Goal: Information Seeking & Learning: Learn about a topic

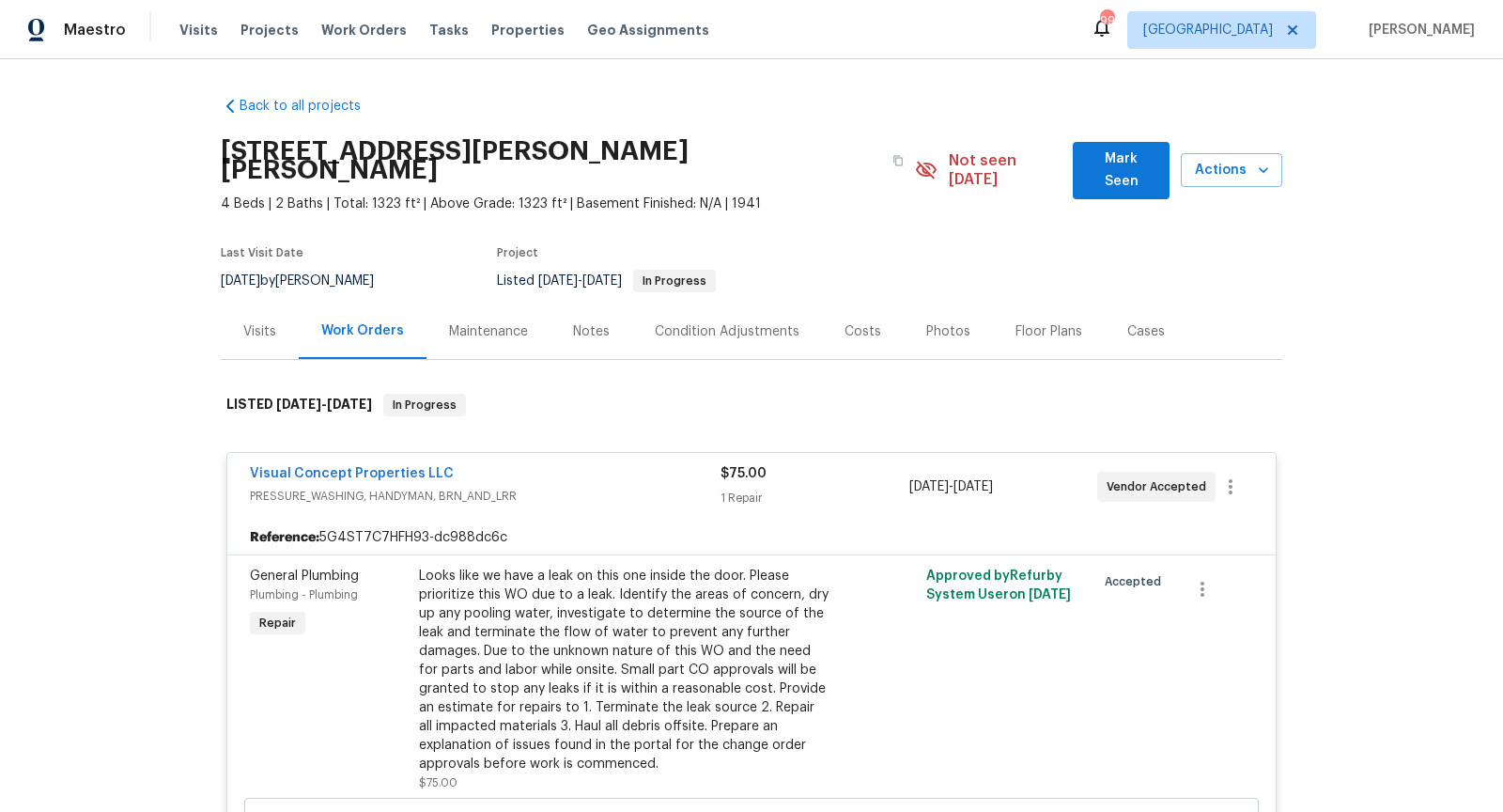
scroll to position [246, 0]
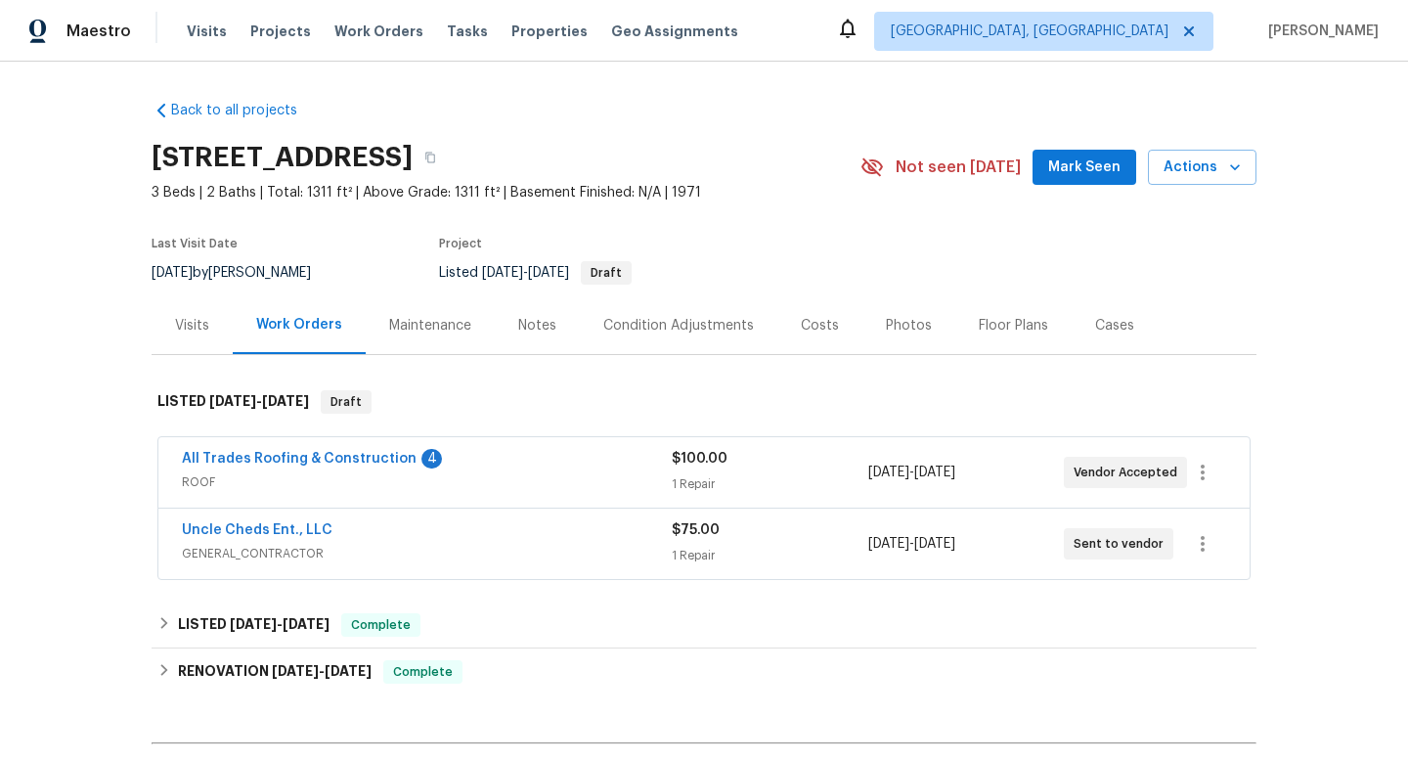
click at [431, 548] on span "GENERAL_CONTRACTOR" at bounding box center [427, 554] width 490 height 20
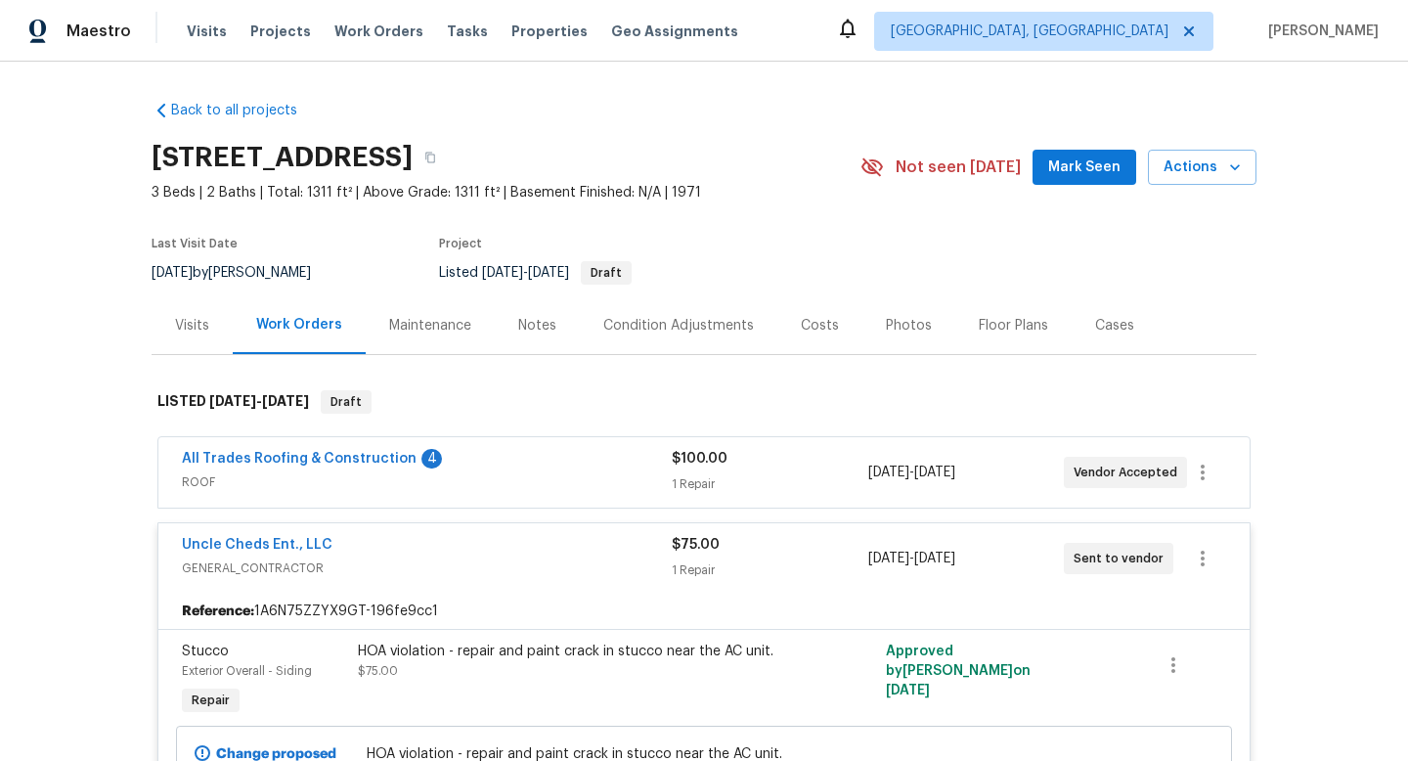
click at [187, 328] on div "Visits" at bounding box center [192, 326] width 34 height 20
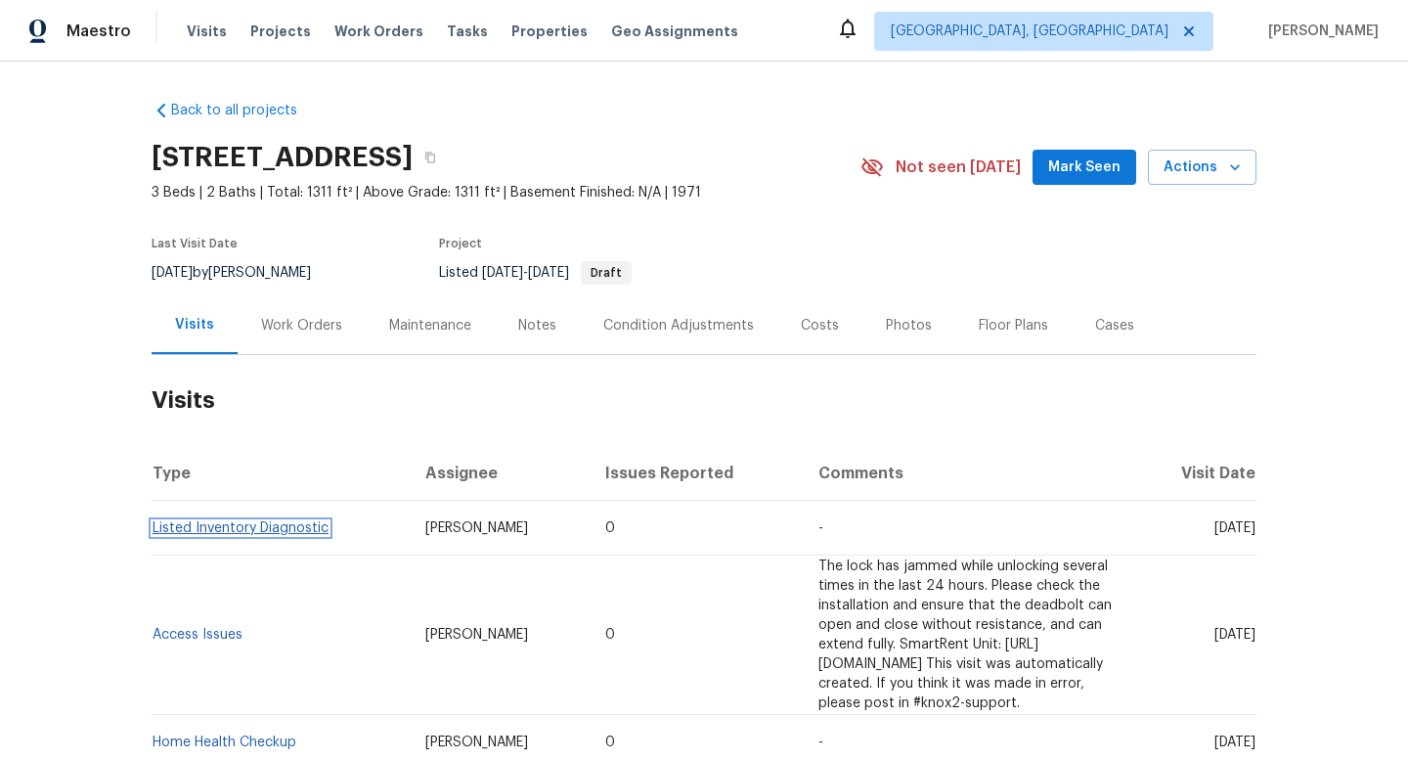
click at [262, 523] on link "Listed Inventory Diagnostic" at bounding box center [241, 528] width 176 height 14
click at [206, 527] on link "Listed Inventory Diagnostic" at bounding box center [241, 528] width 176 height 14
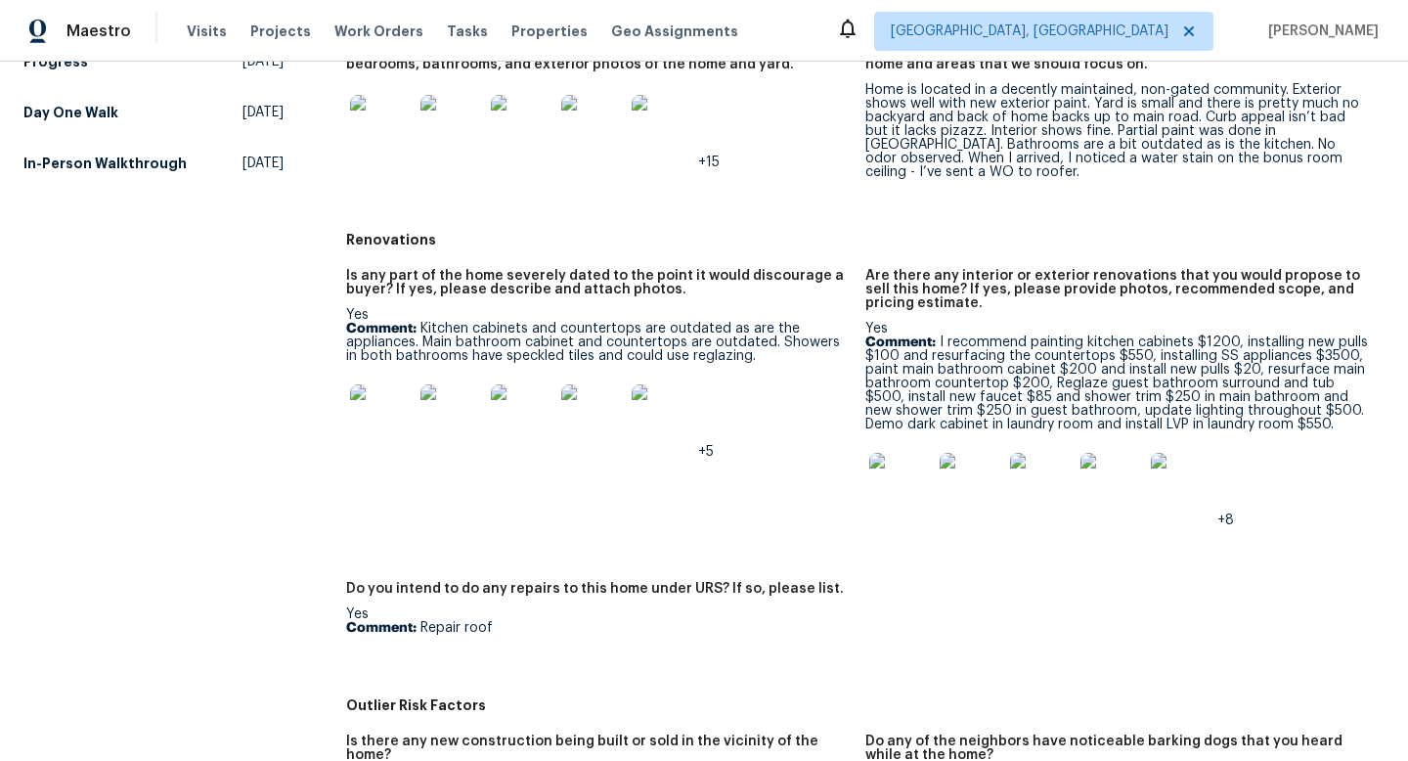
scroll to position [555, 0]
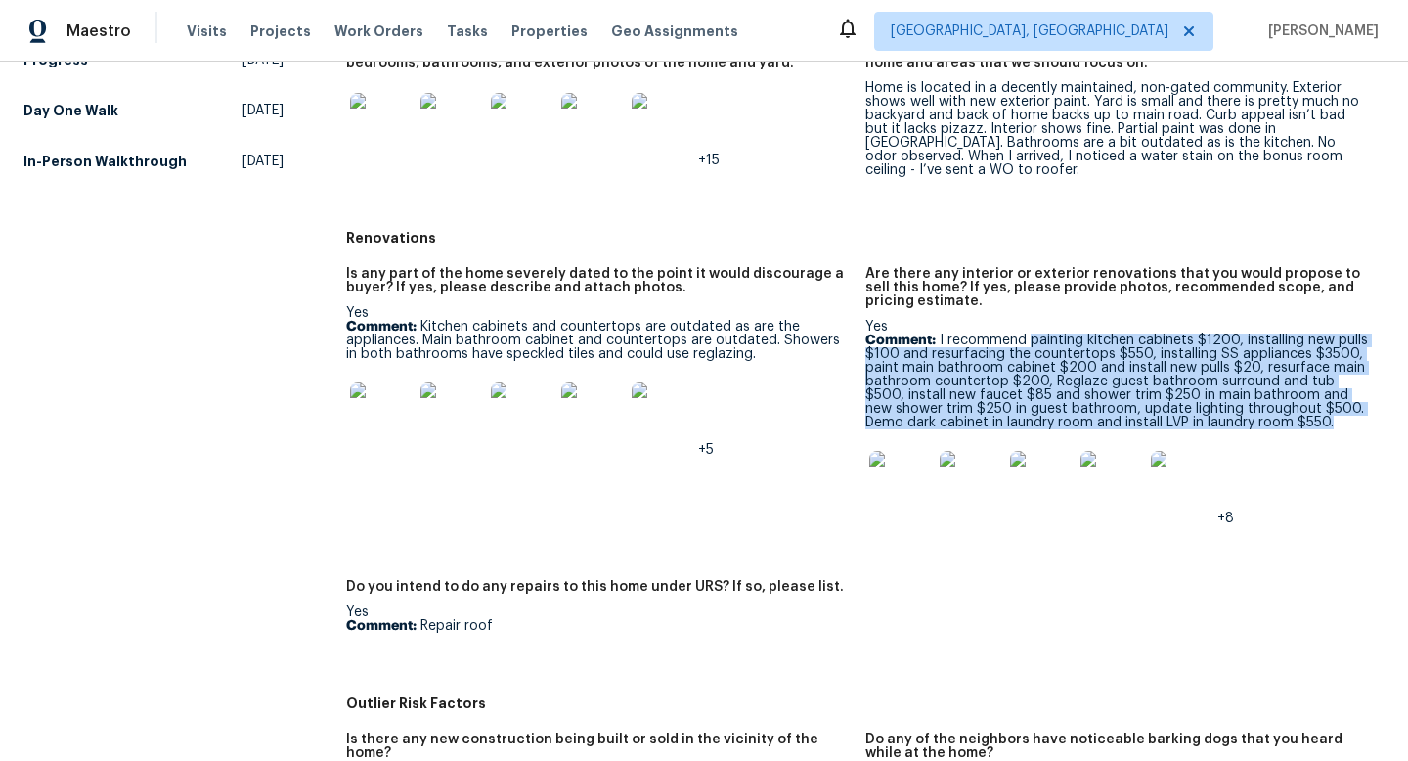
drag, startPoint x: 1311, startPoint y: 403, endPoint x: 1029, endPoint y: 317, distance: 294.4
click at [1029, 333] on p "Comment: I recommend painting kitchen cabinets $1200, installing new pulls $100…" at bounding box center [1116, 381] width 503 height 96
copy p "painting kitchen cabinets $1200, installing new pulls $100 and resurfacing the …"
click at [906, 457] on img at bounding box center [900, 482] width 63 height 63
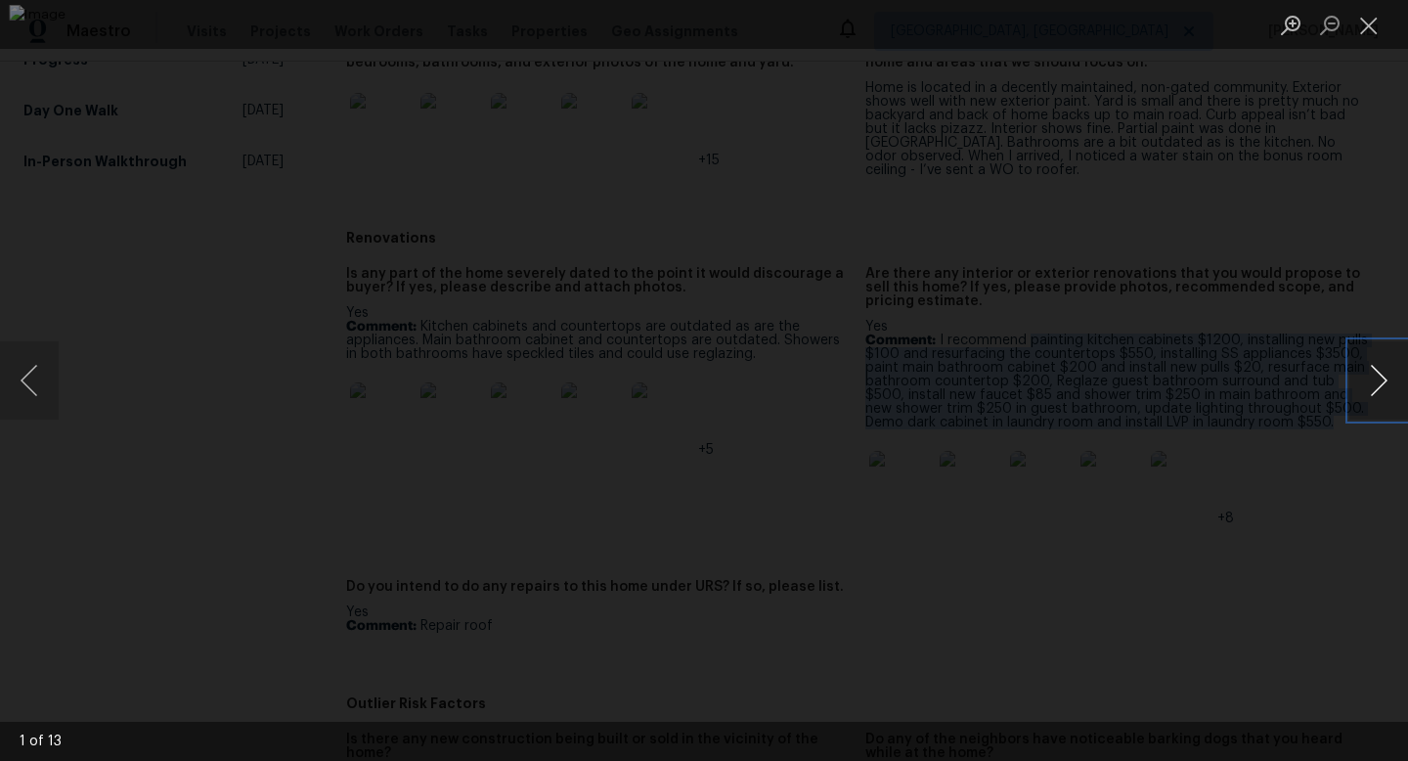
click at [1381, 386] on button "Next image" at bounding box center [1378, 380] width 59 height 78
click at [1366, 366] on button "Next image" at bounding box center [1378, 380] width 59 height 78
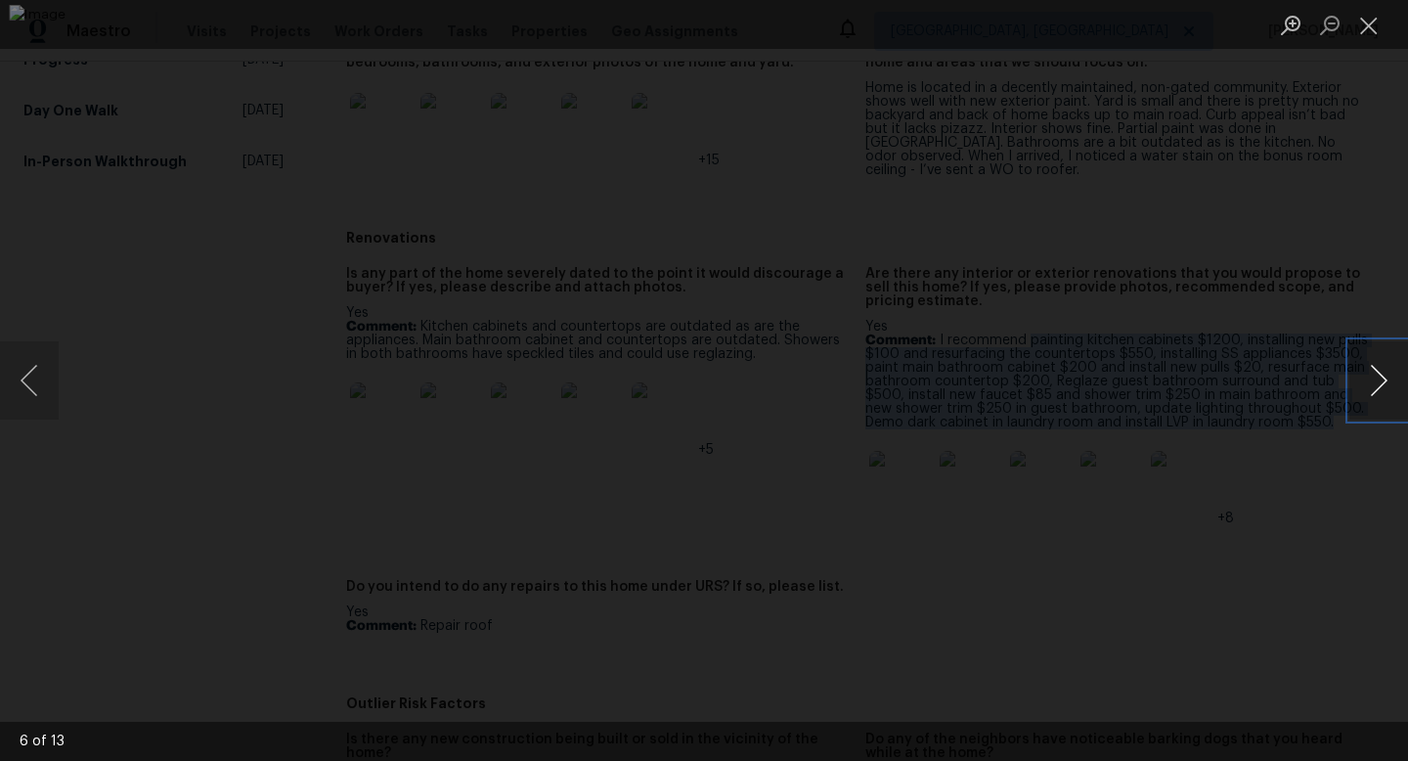
click at [1366, 366] on button "Next image" at bounding box center [1378, 380] width 59 height 78
click at [39, 387] on button "Previous image" at bounding box center [29, 380] width 59 height 78
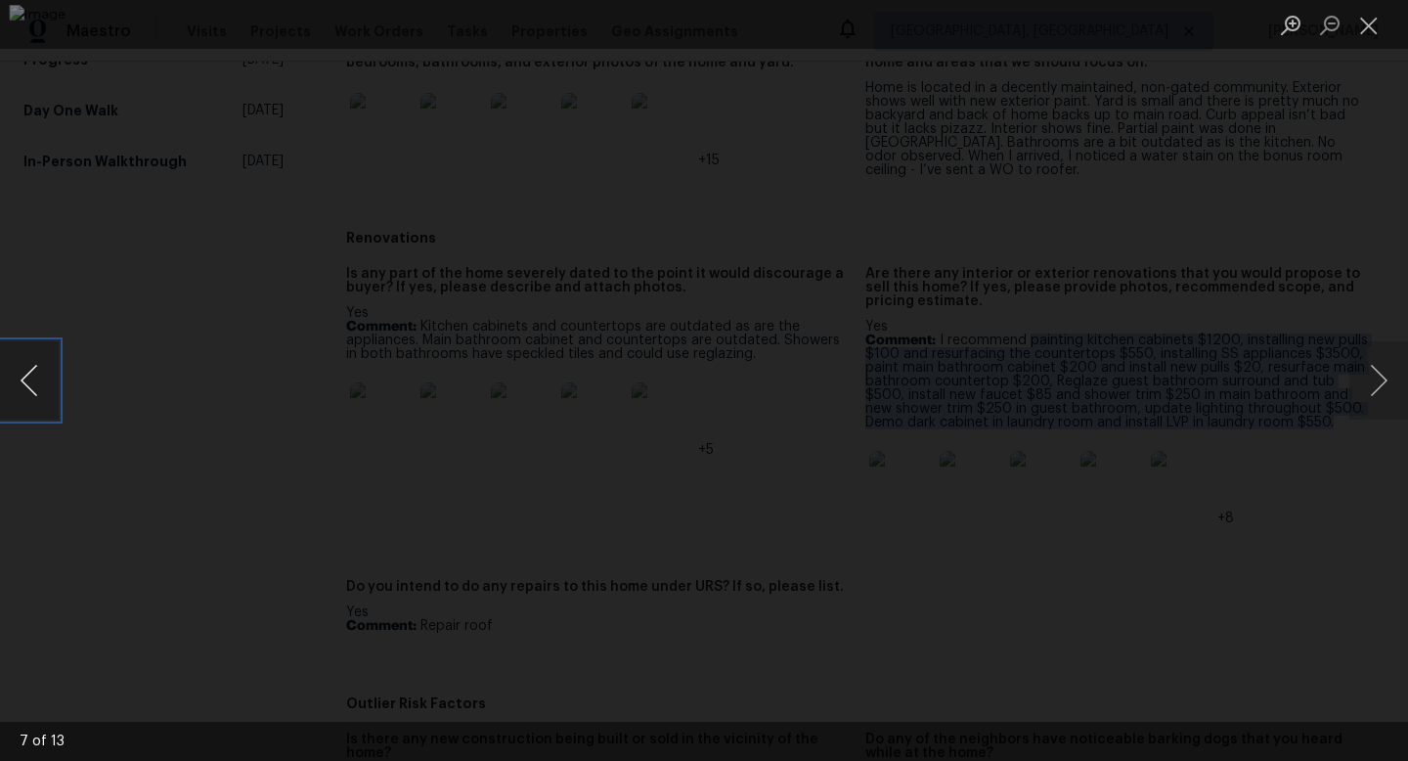
click at [39, 387] on button "Previous image" at bounding box center [29, 380] width 59 height 78
click at [1393, 380] on button "Next image" at bounding box center [1378, 380] width 59 height 78
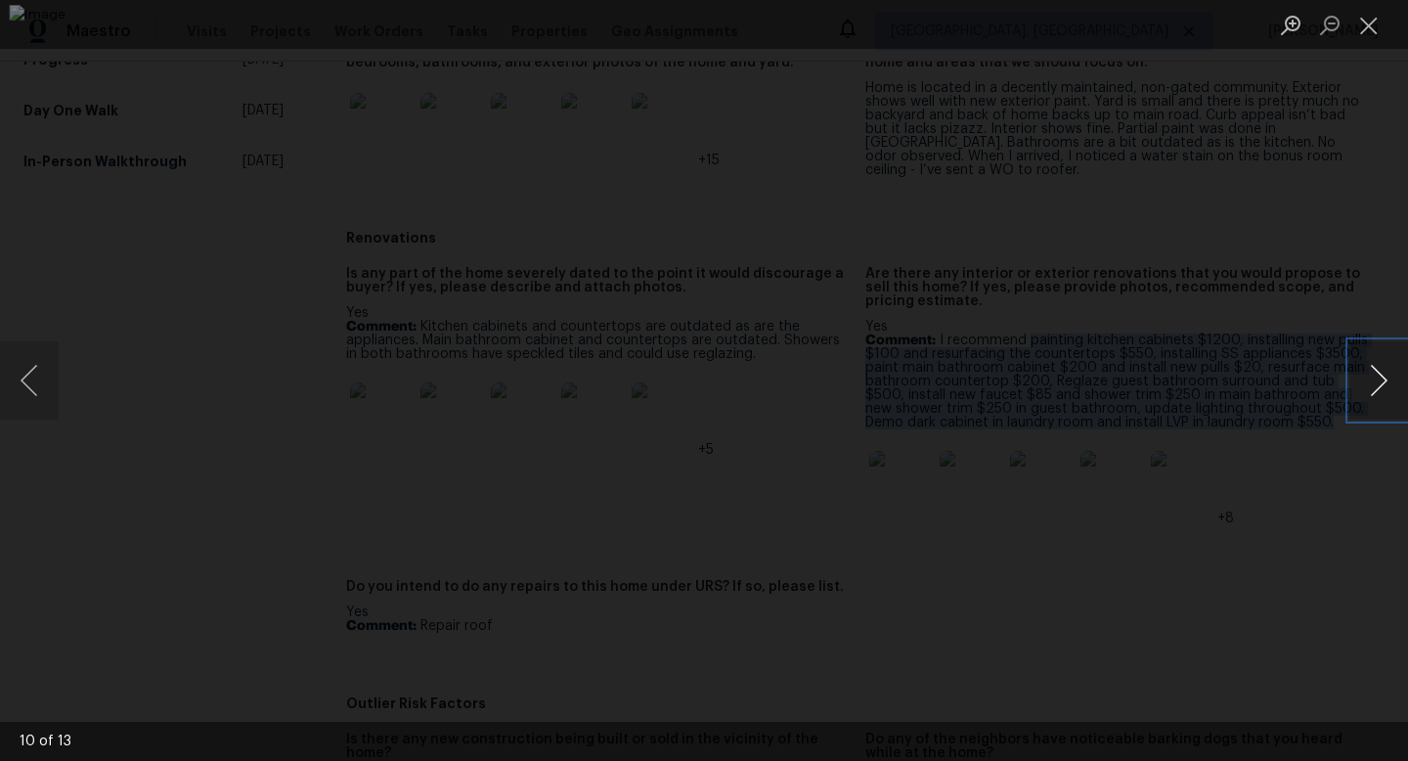
click at [1393, 380] on button "Next image" at bounding box center [1378, 380] width 59 height 78
click at [46, 371] on button "Previous image" at bounding box center [29, 380] width 59 height 78
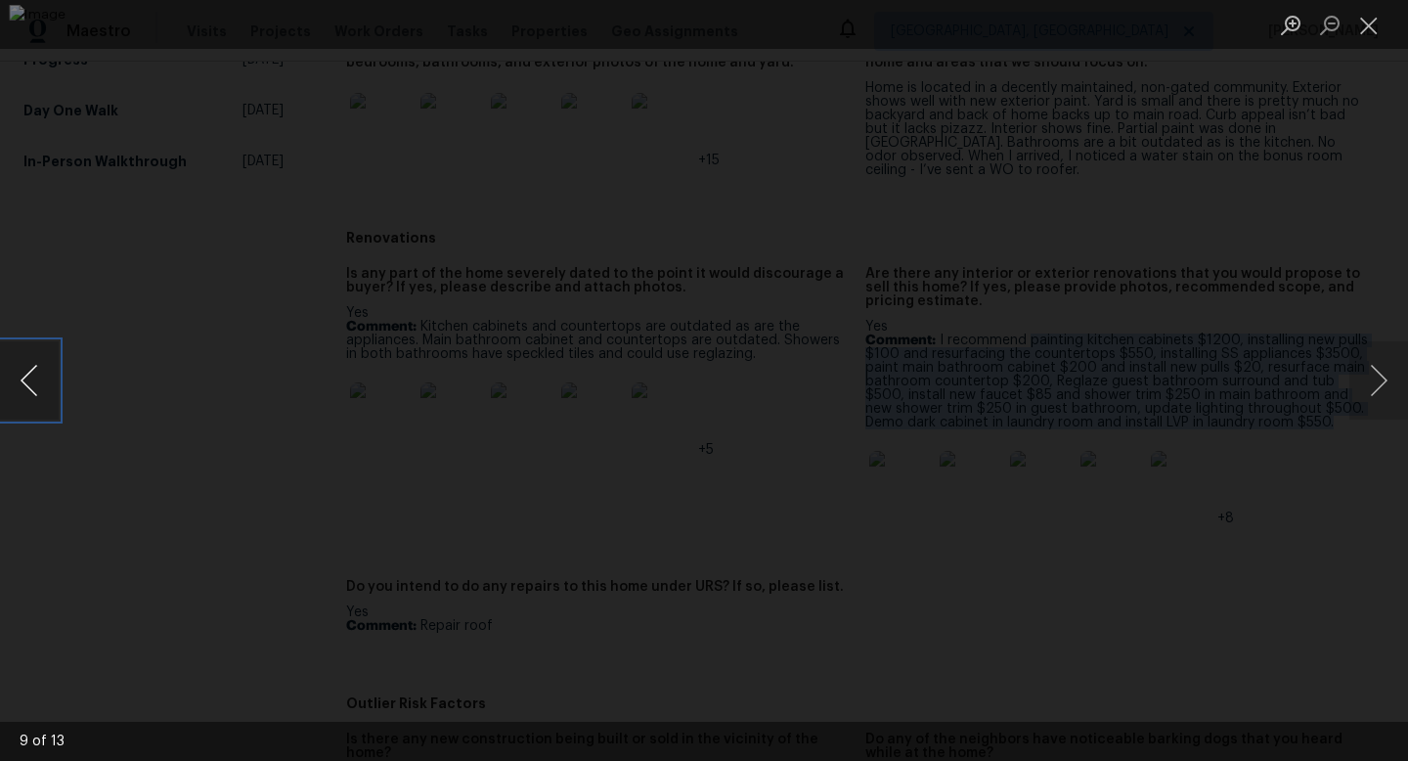
click at [46, 371] on button "Previous image" at bounding box center [29, 380] width 59 height 78
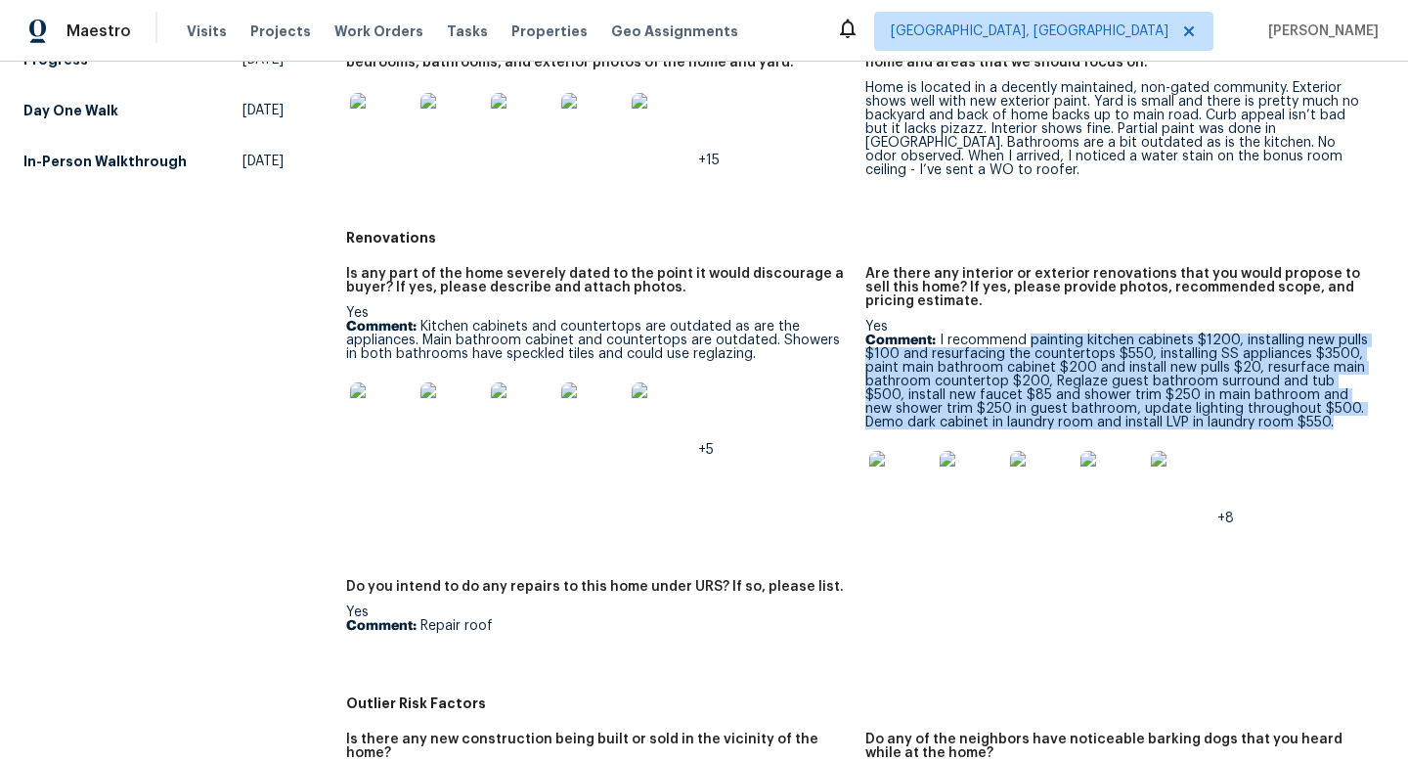
click at [898, 456] on img at bounding box center [900, 482] width 63 height 63
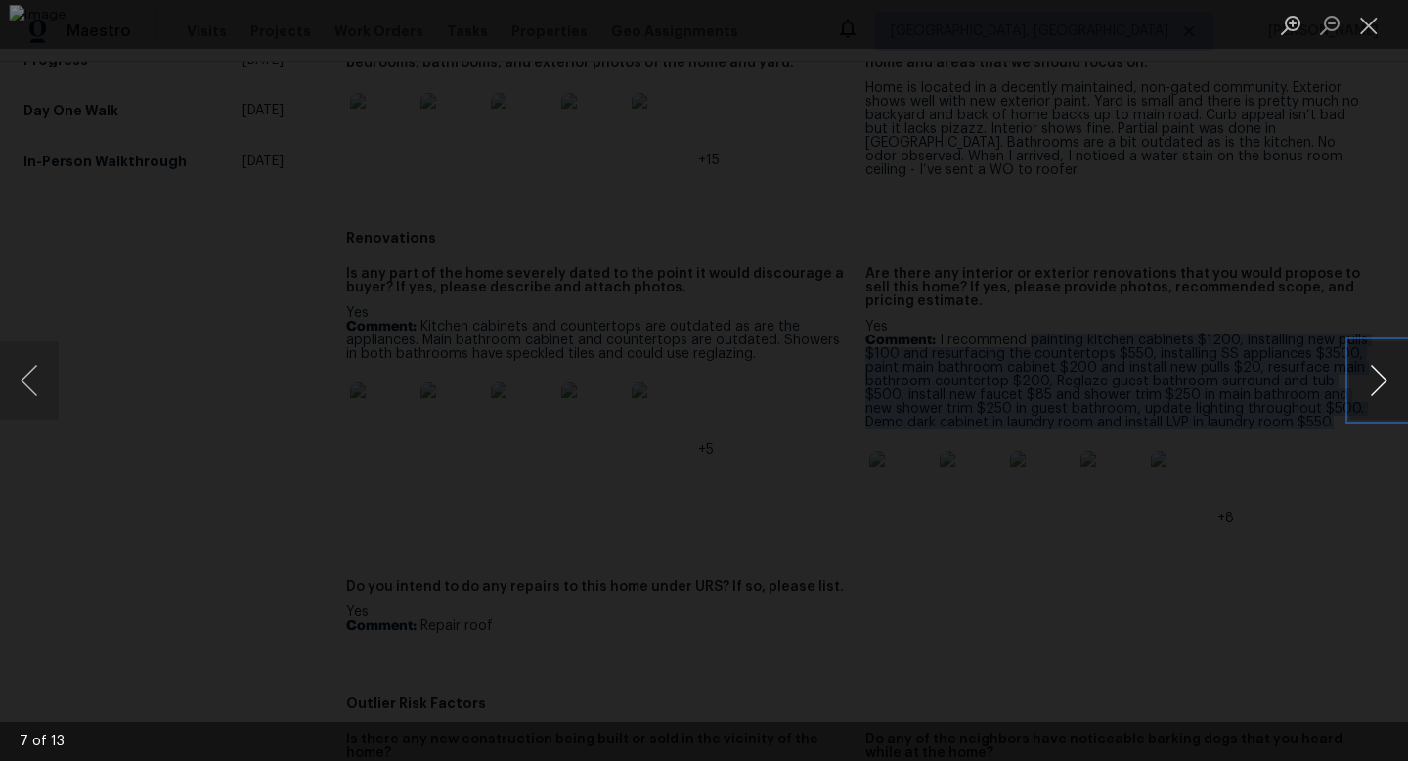
click at [1373, 368] on button "Next image" at bounding box center [1378, 380] width 59 height 78
click at [1368, 369] on button "Next image" at bounding box center [1378, 380] width 59 height 78
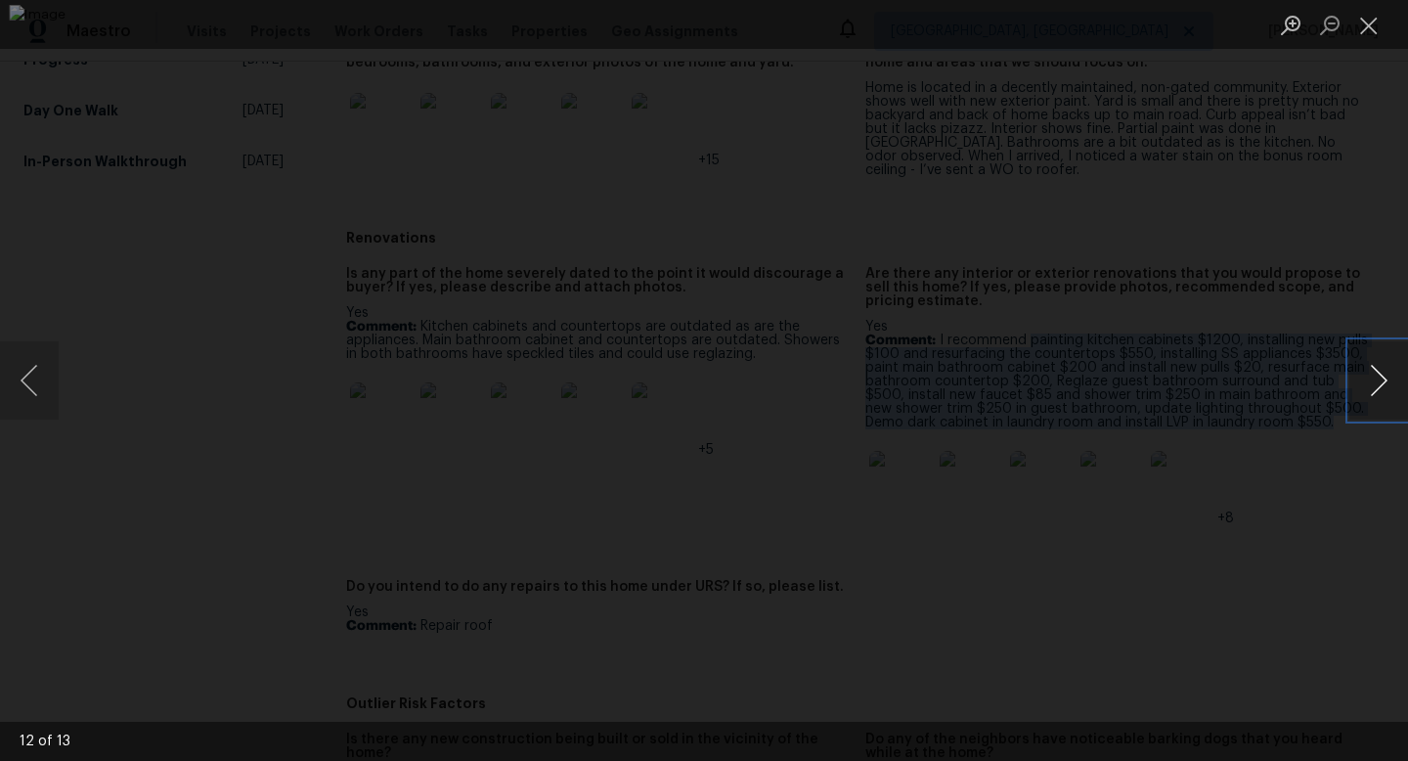
click at [1368, 369] on button "Next image" at bounding box center [1378, 380] width 59 height 78
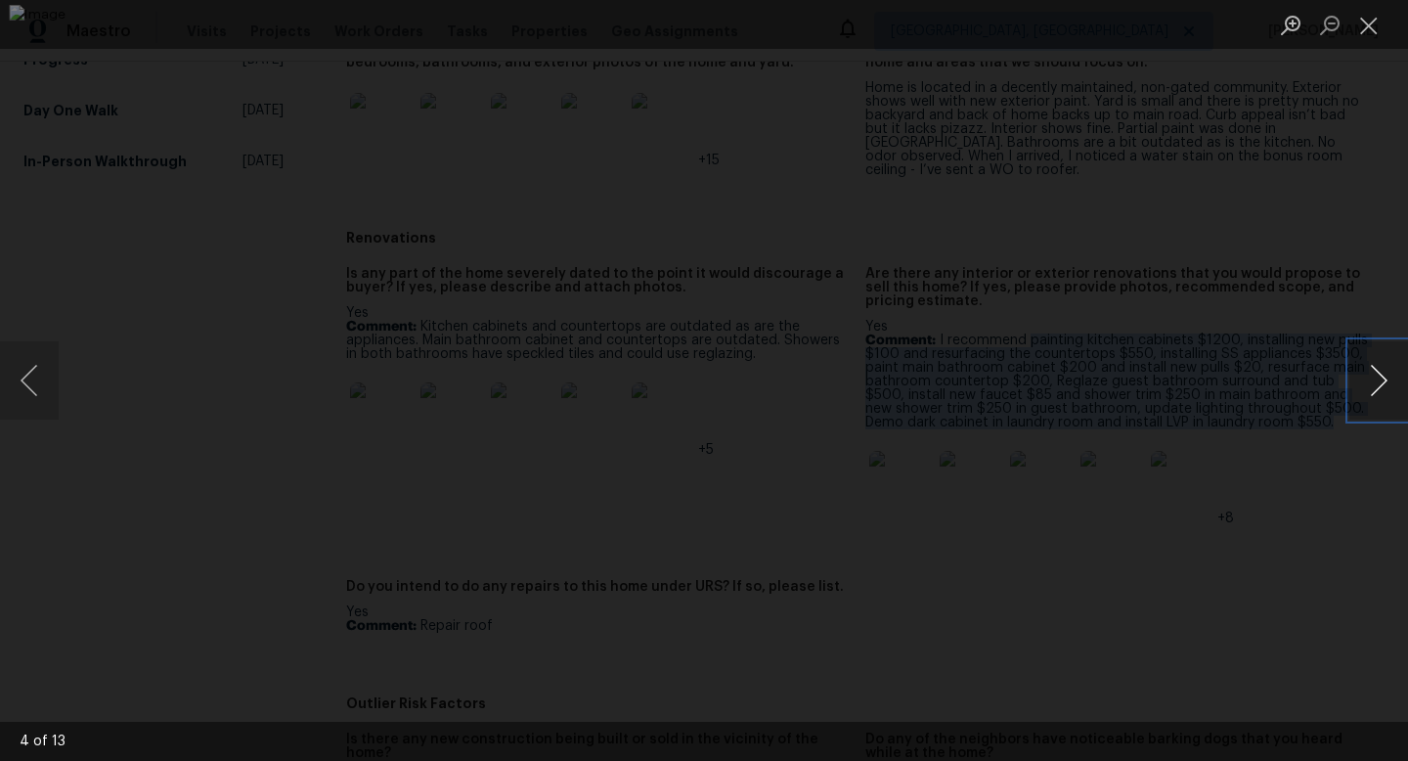
click at [1368, 369] on button "Next image" at bounding box center [1378, 380] width 59 height 78
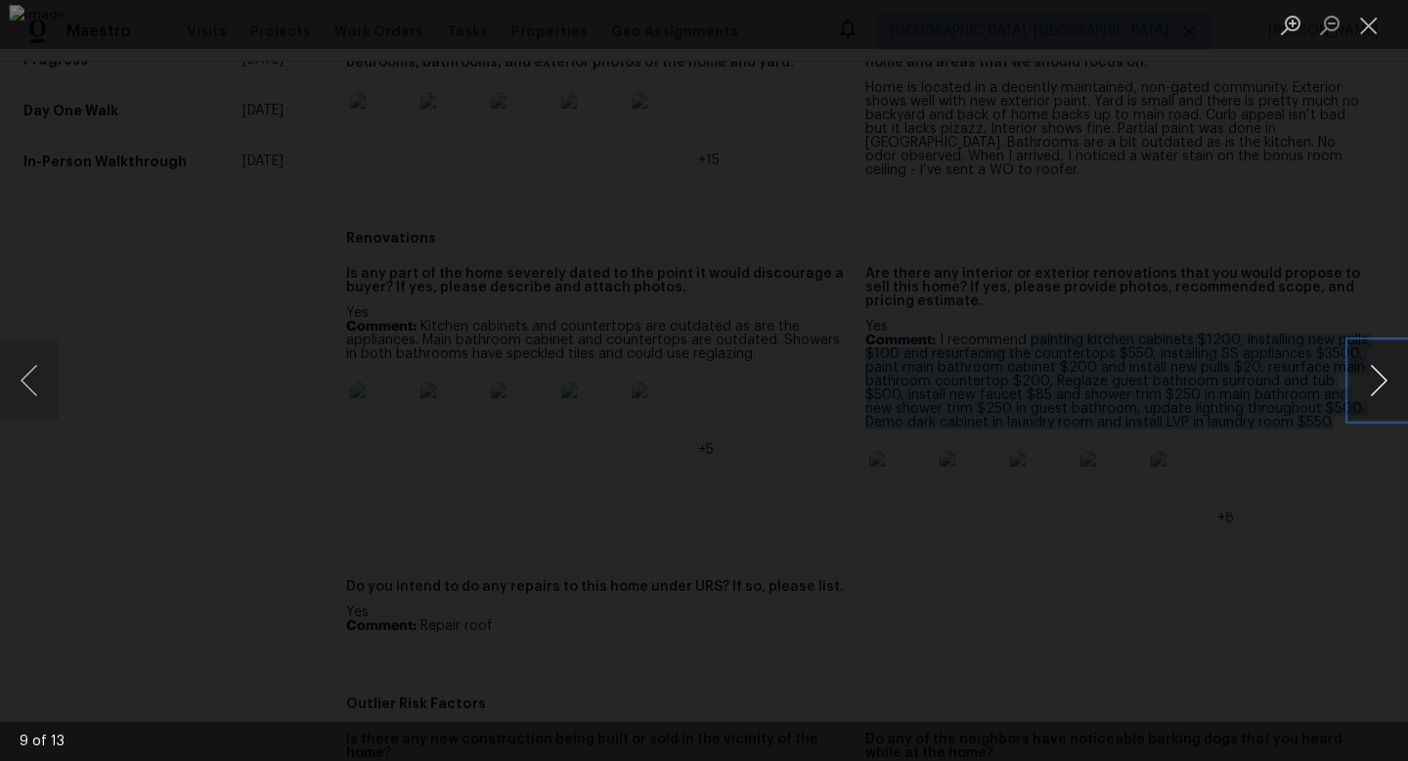
click at [1368, 369] on button "Next image" at bounding box center [1378, 380] width 59 height 78
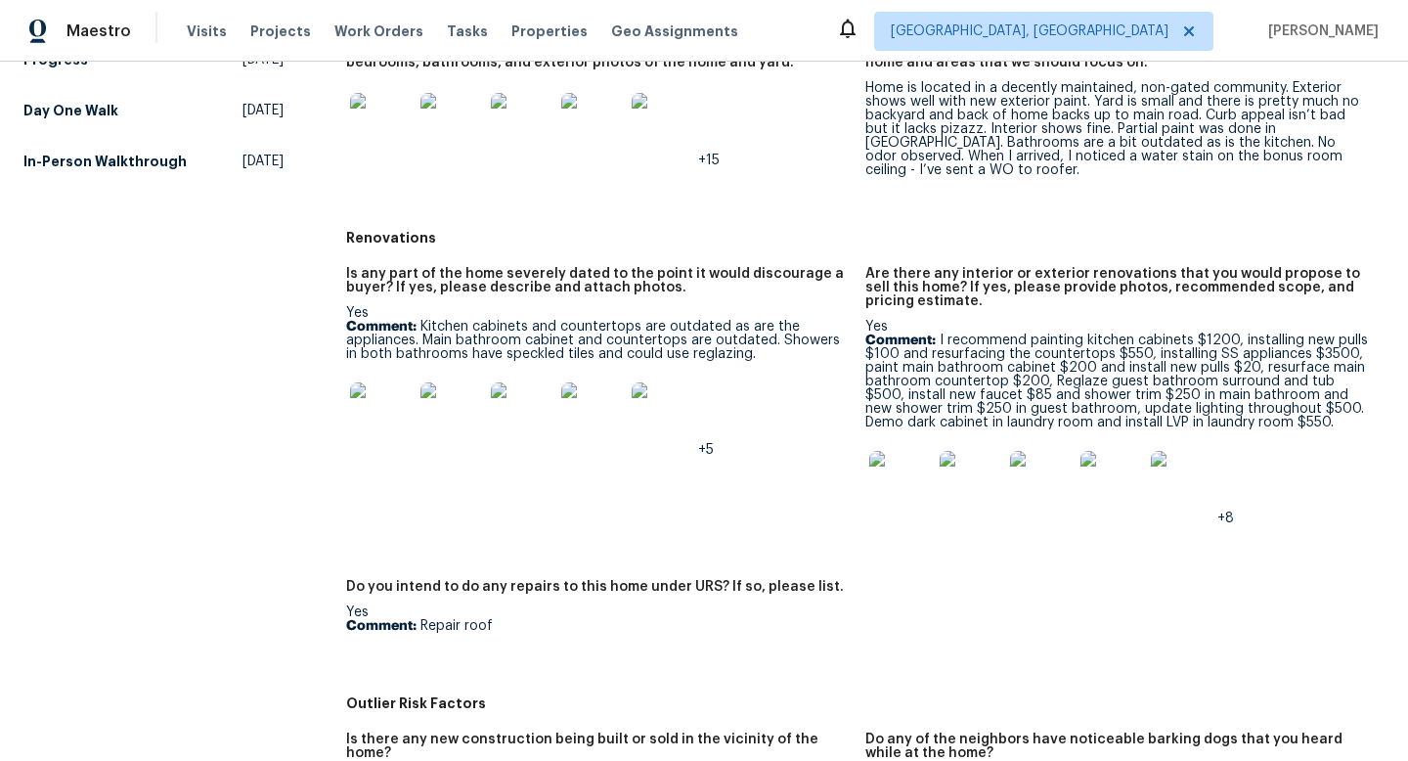
click at [416, 123] on div at bounding box center [451, 124] width 70 height 86
click at [393, 110] on img at bounding box center [381, 124] width 63 height 63
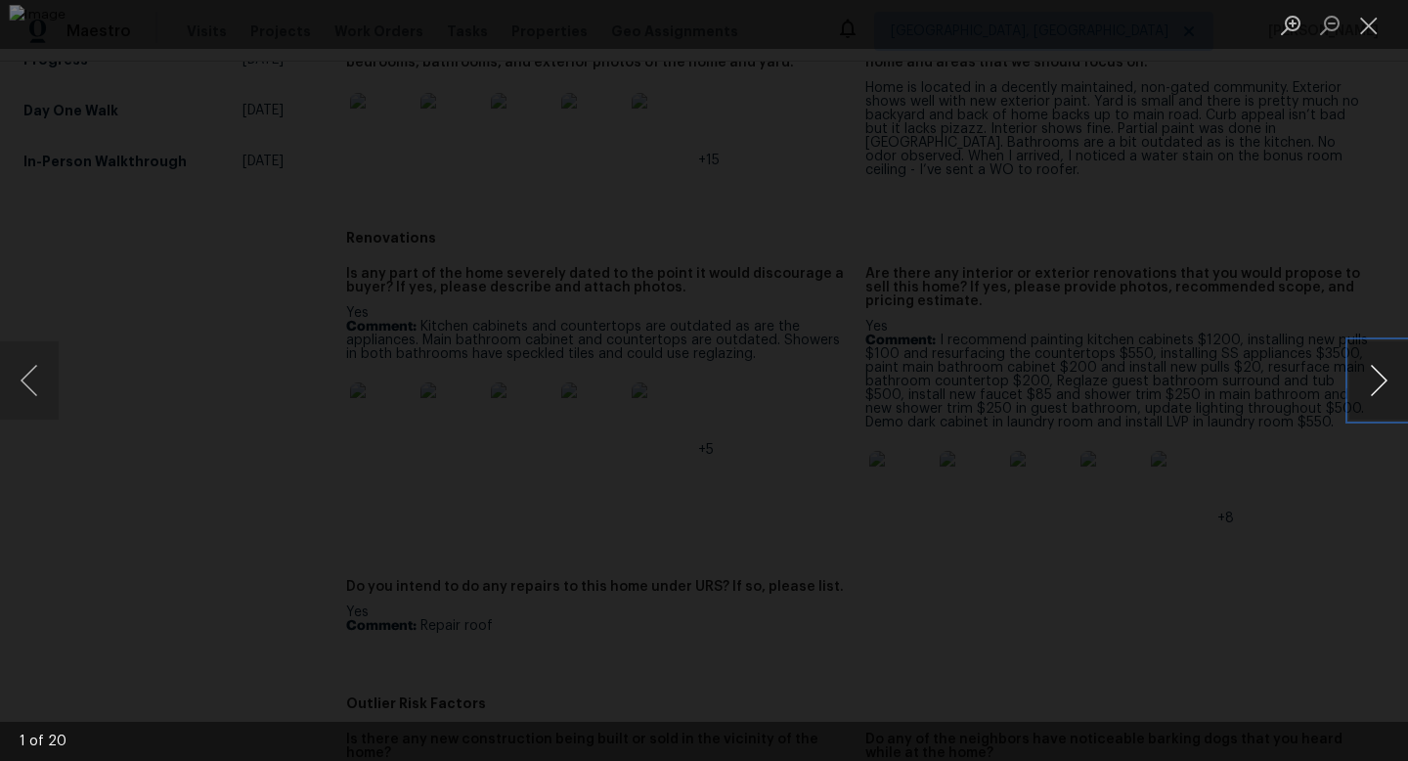
click at [1375, 368] on button "Next image" at bounding box center [1378, 380] width 59 height 78
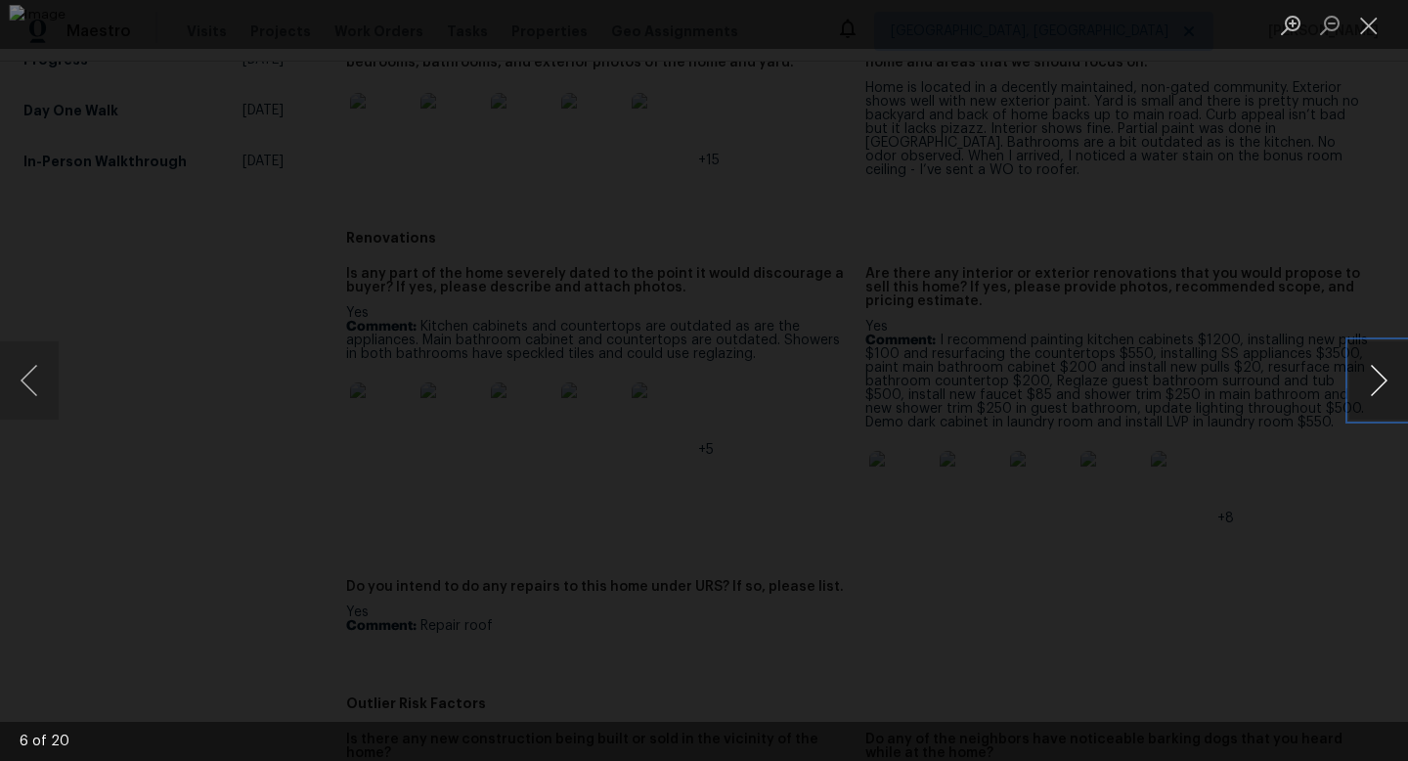
click at [1375, 368] on button "Next image" at bounding box center [1378, 380] width 59 height 78
click at [16, 385] on button "Previous image" at bounding box center [29, 380] width 59 height 78
click at [1360, 371] on button "Next image" at bounding box center [1378, 380] width 59 height 78
click at [1375, 371] on button "Next image" at bounding box center [1378, 380] width 59 height 78
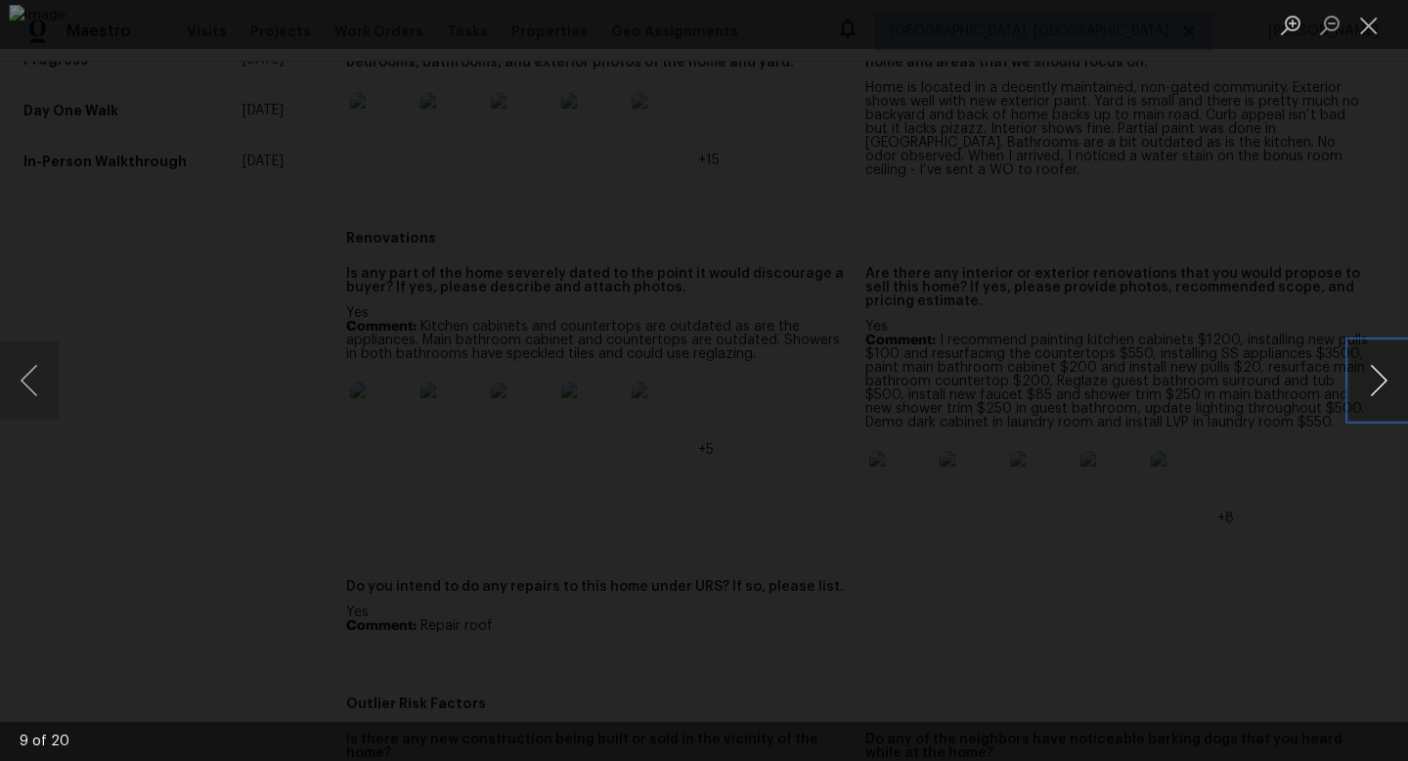
click at [1375, 371] on button "Next image" at bounding box center [1378, 380] width 59 height 78
click at [27, 380] on button "Previous image" at bounding box center [29, 380] width 59 height 78
click at [1376, 386] on button "Next image" at bounding box center [1378, 380] width 59 height 78
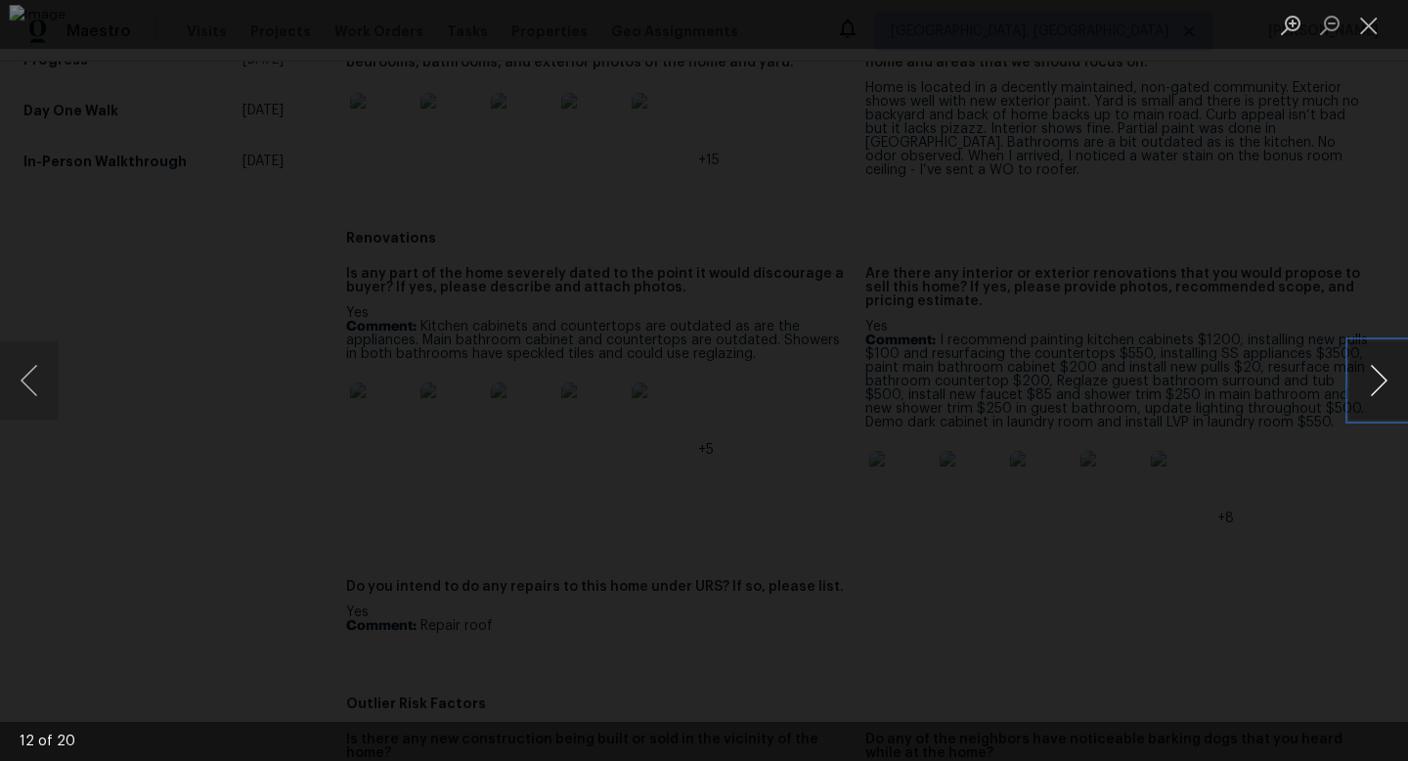
click at [1376, 386] on button "Next image" at bounding box center [1378, 380] width 59 height 78
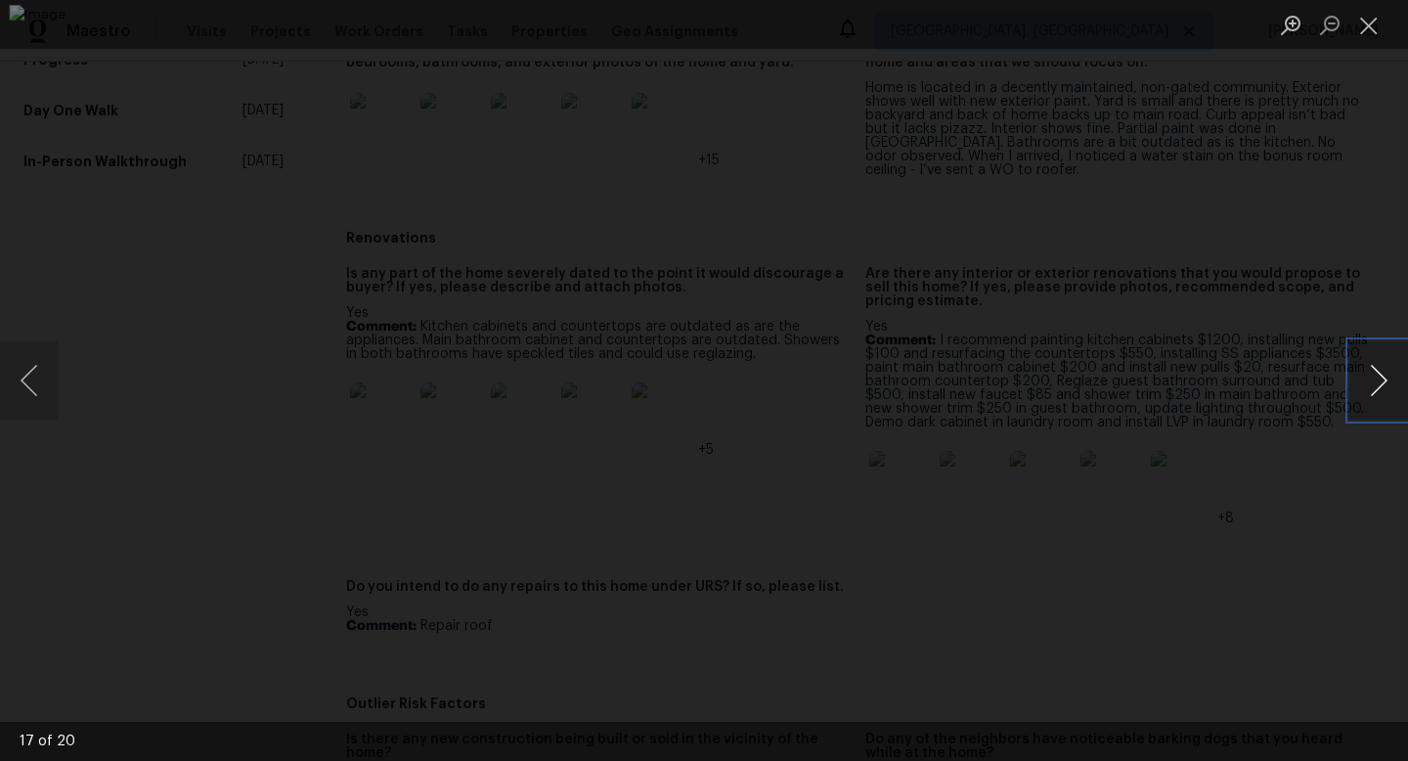
click at [1376, 386] on button "Next image" at bounding box center [1378, 380] width 59 height 78
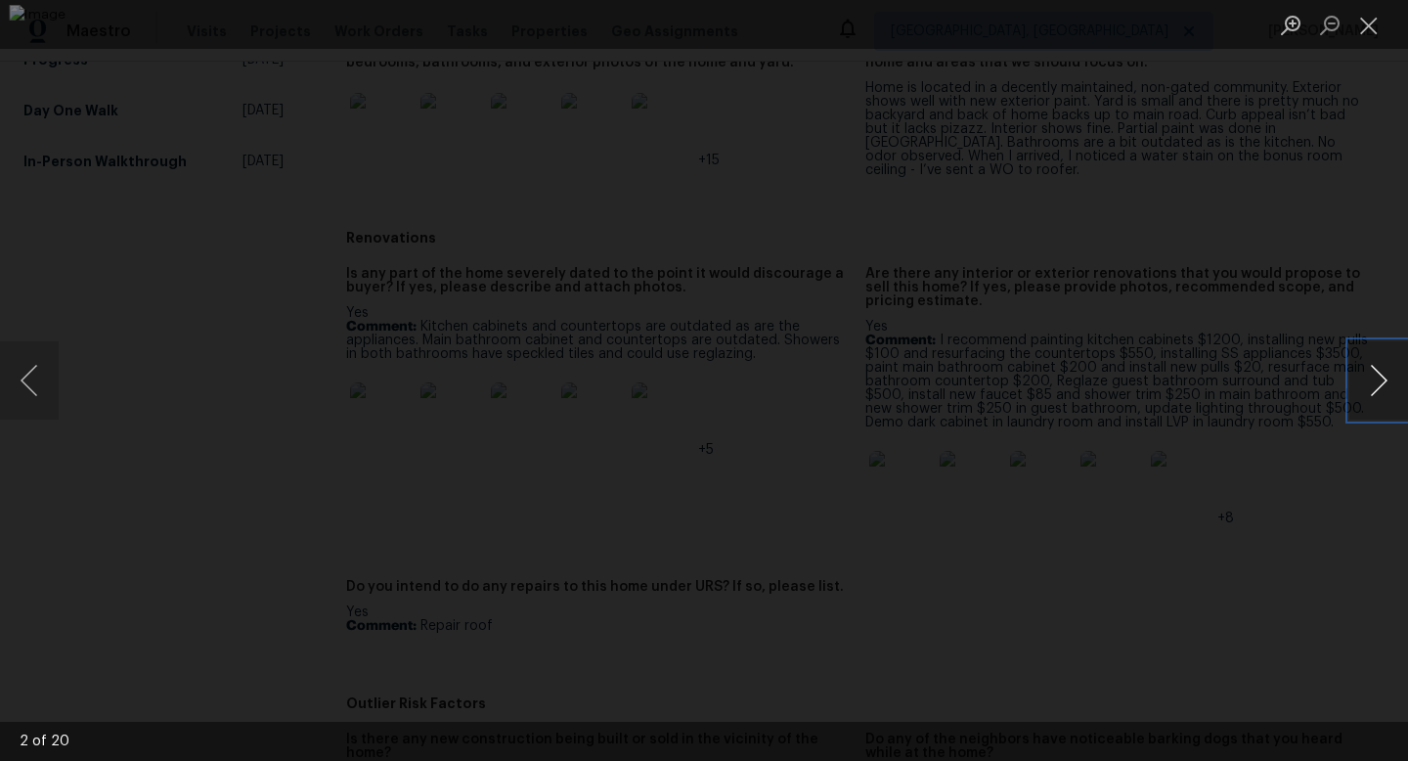
click at [1376, 386] on button "Next image" at bounding box center [1378, 380] width 59 height 78
click at [31, 393] on button "Previous image" at bounding box center [29, 380] width 59 height 78
click at [1376, 379] on button "Next image" at bounding box center [1378, 380] width 59 height 78
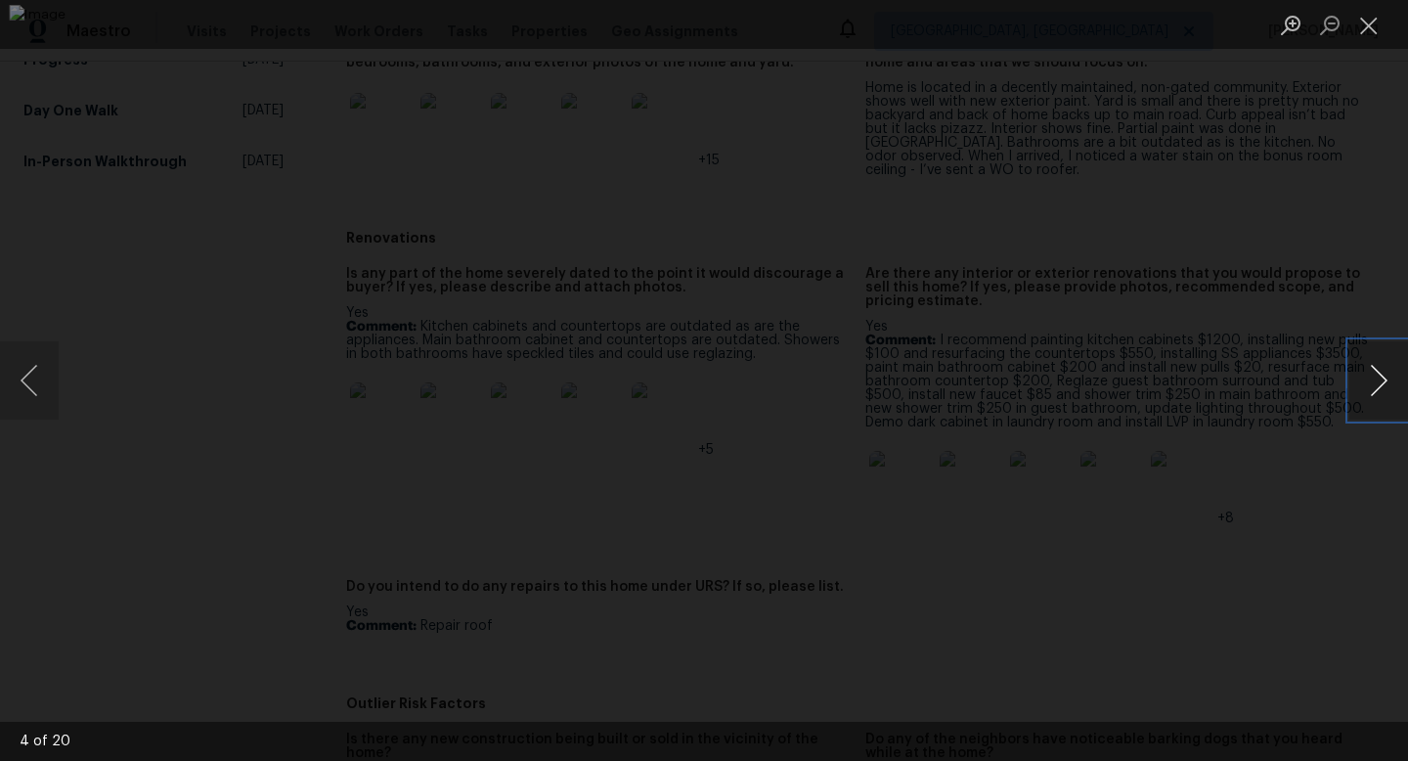
click at [1376, 379] on button "Next image" at bounding box center [1378, 380] width 59 height 78
click at [1357, 374] on button "Next image" at bounding box center [1378, 380] width 59 height 78
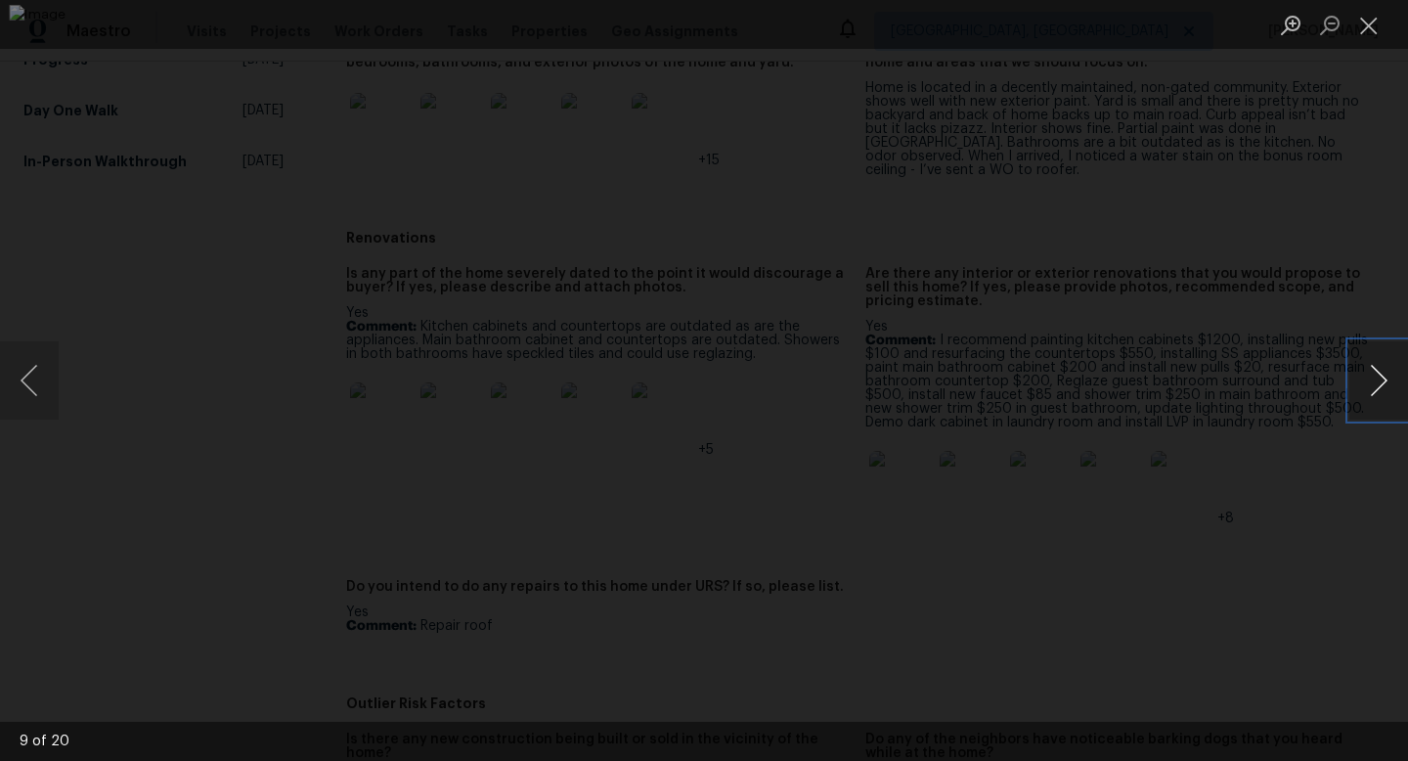
click at [1357, 374] on button "Next image" at bounding box center [1378, 380] width 59 height 78
click at [61, 372] on div "Lightbox" at bounding box center [704, 380] width 1408 height 761
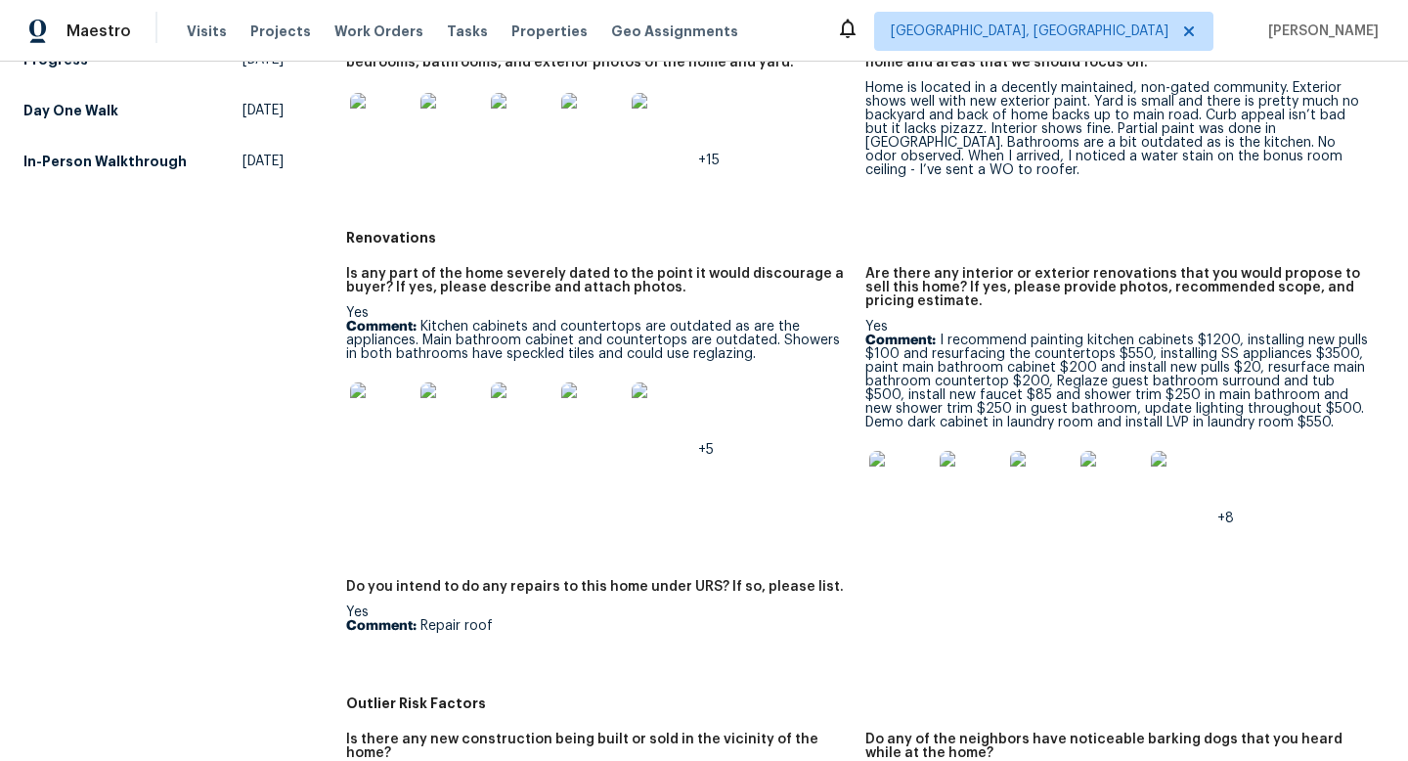
click at [389, 390] on img at bounding box center [381, 413] width 63 height 63
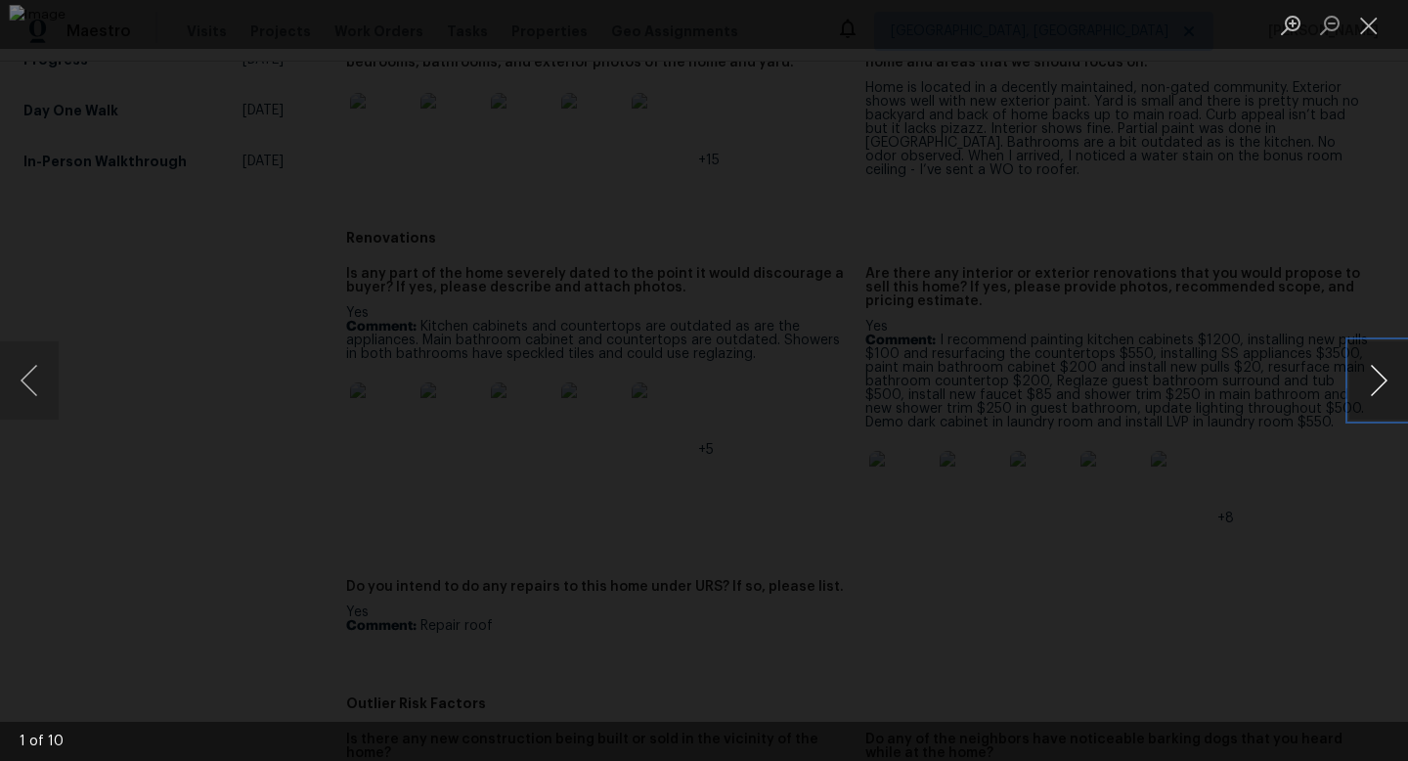
click at [1375, 367] on button "Next image" at bounding box center [1378, 380] width 59 height 78
click at [1375, 374] on button "Next image" at bounding box center [1378, 380] width 59 height 78
click at [1376, 376] on button "Next image" at bounding box center [1378, 380] width 59 height 78
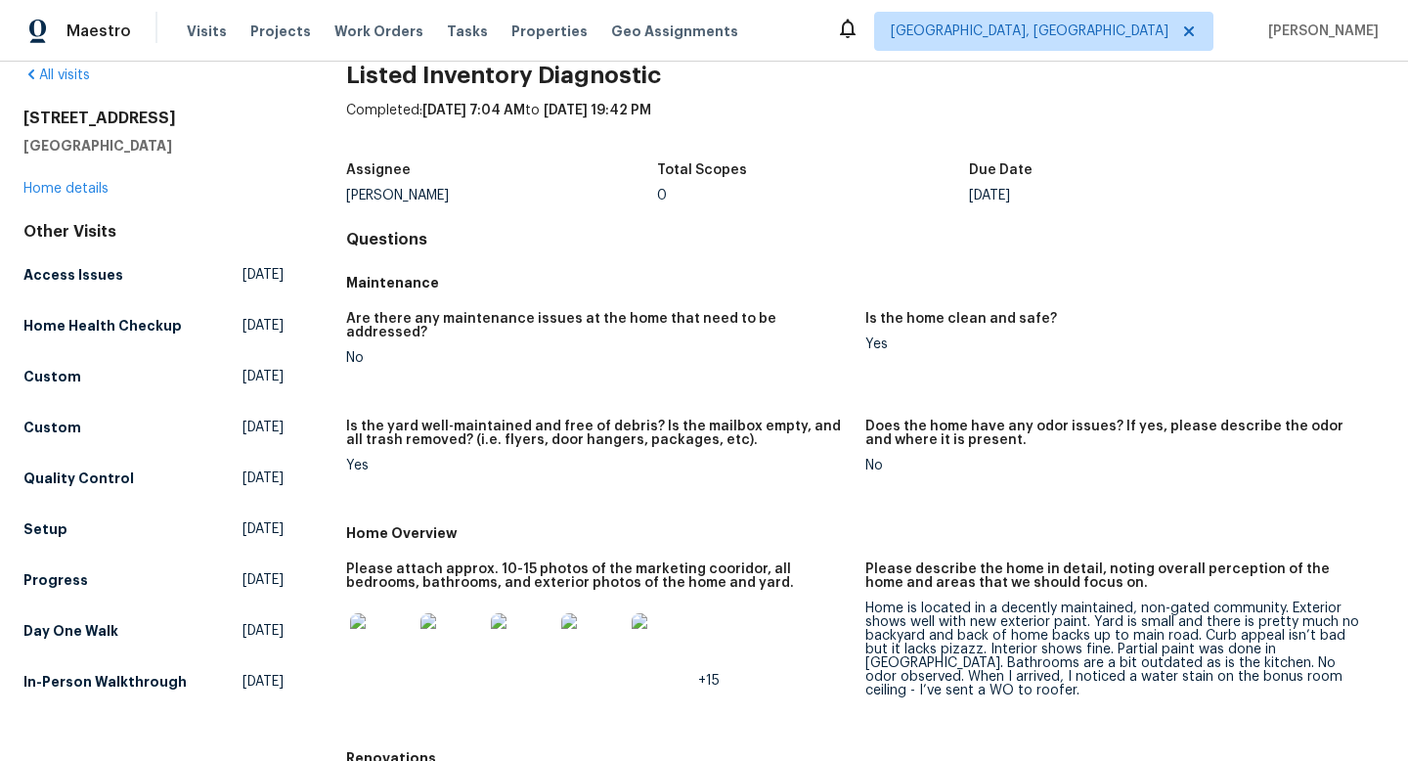
scroll to position [0, 0]
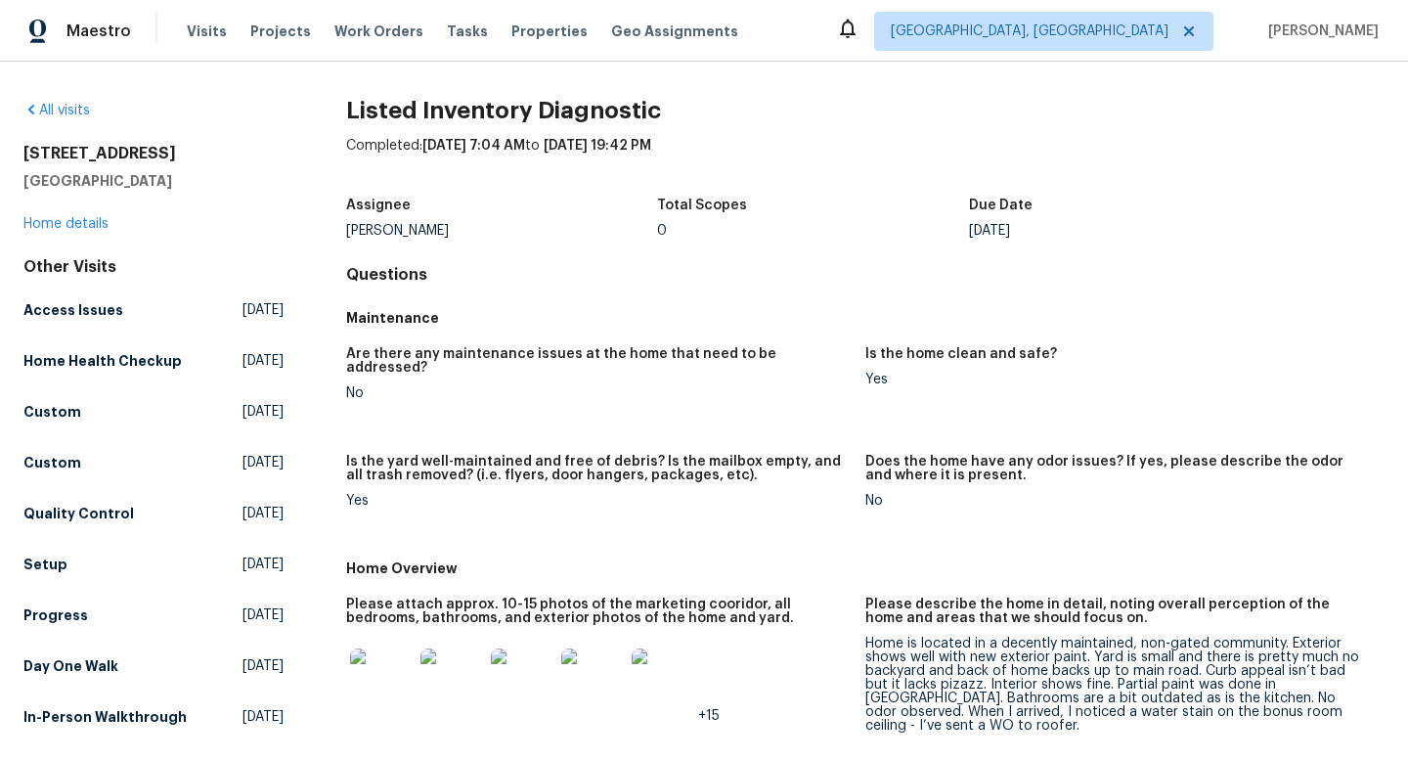
click at [380, 651] on img at bounding box center [381, 679] width 63 height 63
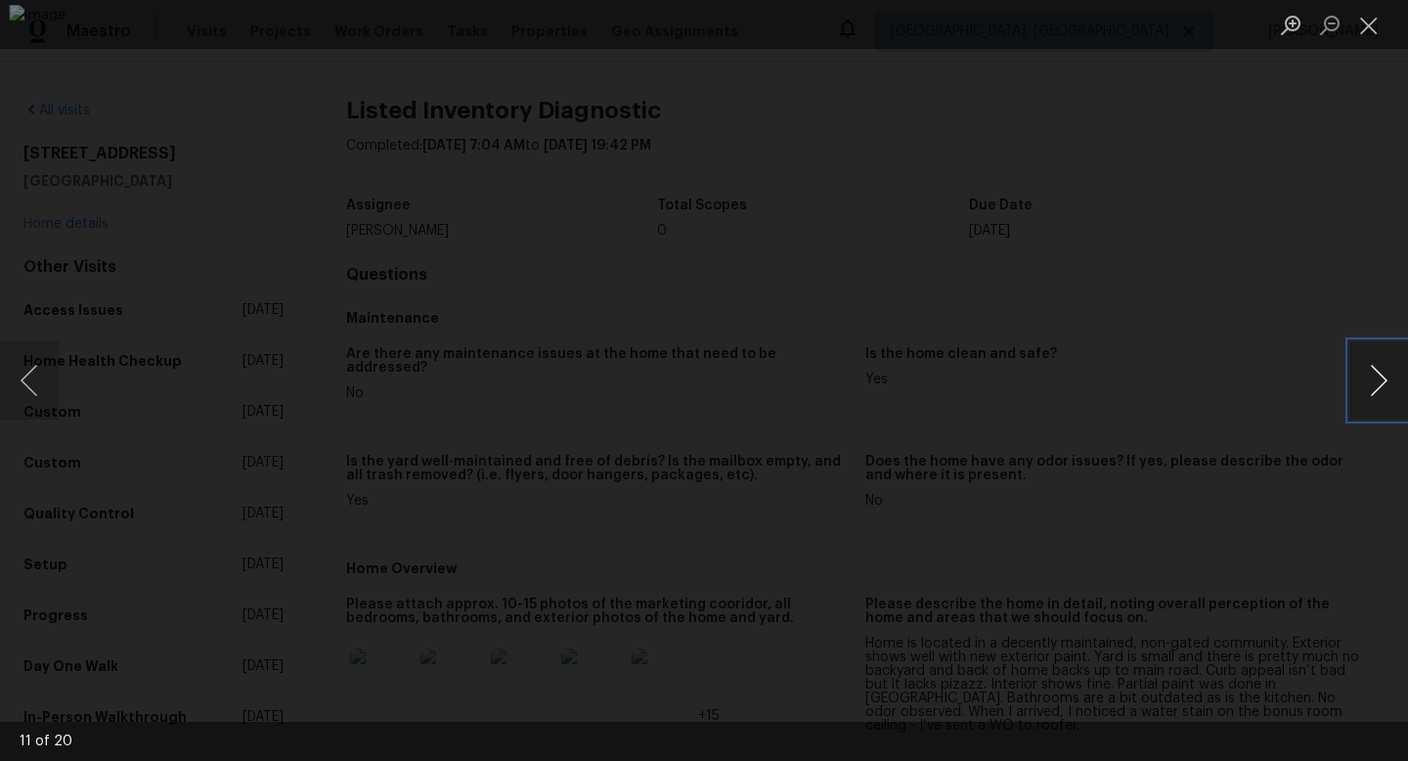
click at [1366, 387] on button "Next image" at bounding box center [1378, 380] width 59 height 78
click at [1366, 386] on button "Next image" at bounding box center [1378, 380] width 59 height 78
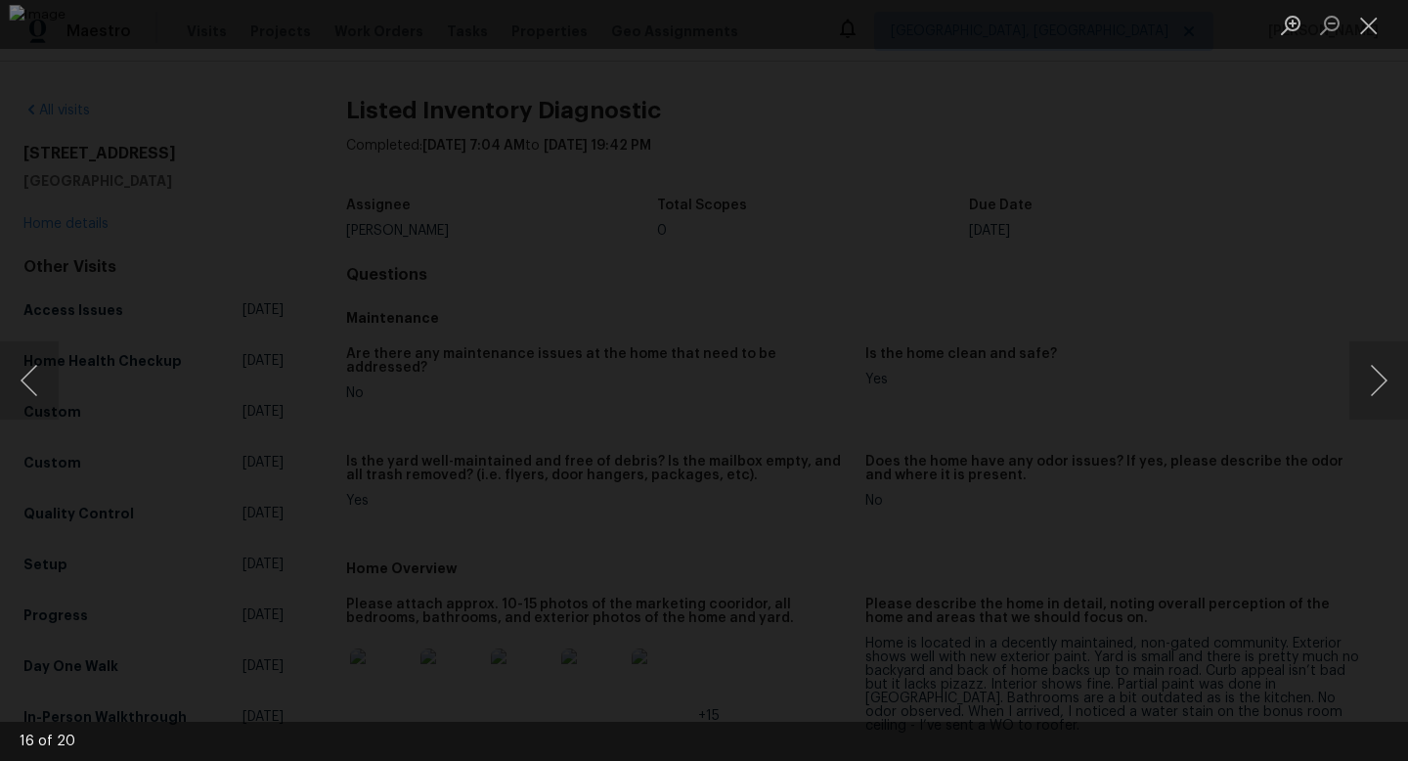
click at [1406, 265] on div "Lightbox" at bounding box center [704, 380] width 1408 height 761
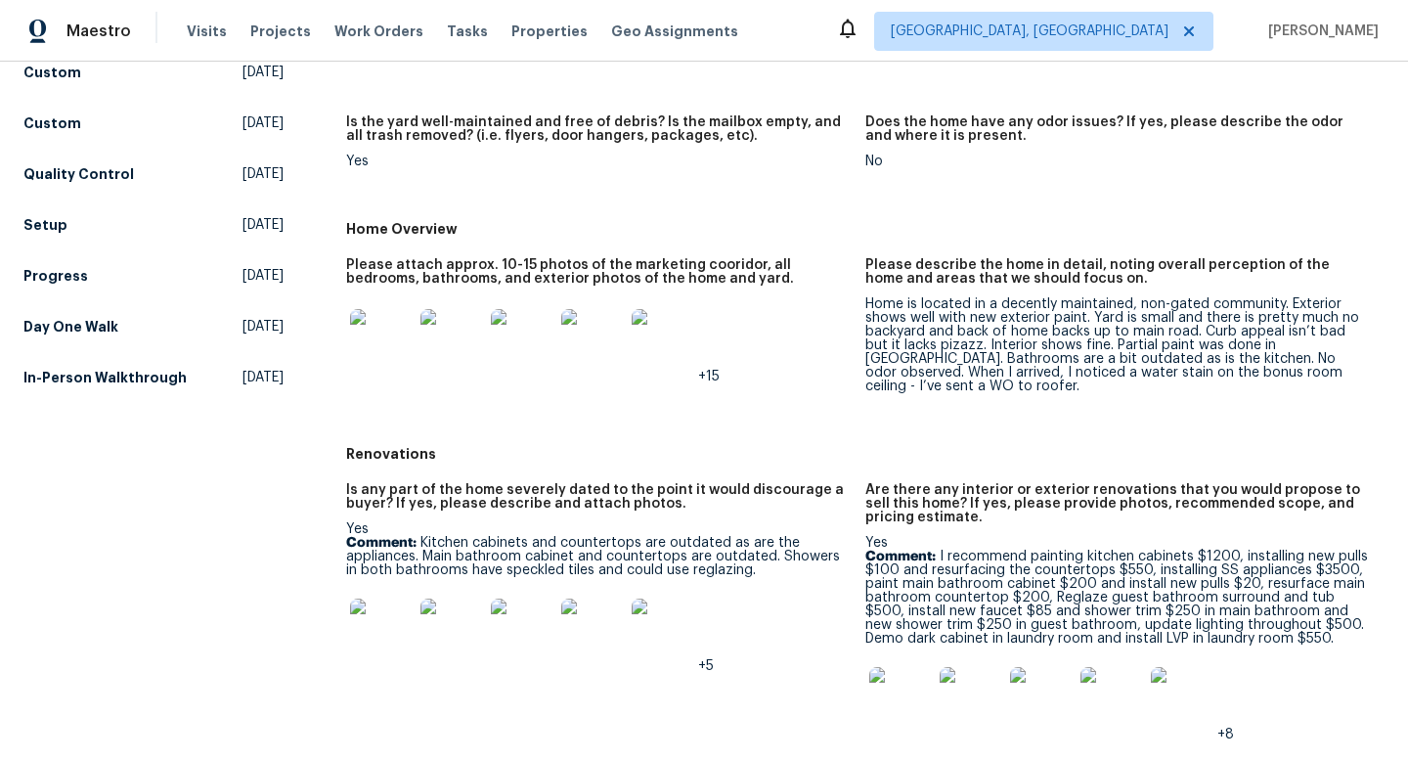
scroll to position [360, 0]
